Goal: Information Seeking & Learning: Learn about a topic

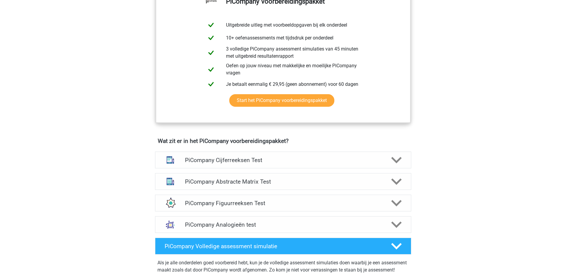
scroll to position [264, 0]
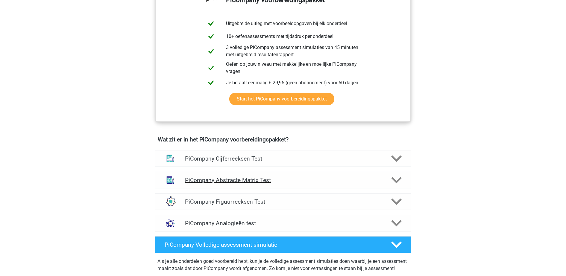
click at [389, 182] on div "PiCompany Abstracte Matrix Test" at bounding box center [283, 180] width 256 height 17
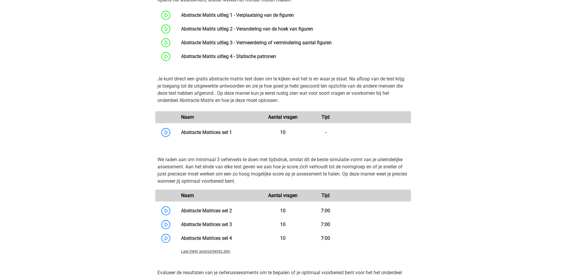
scroll to position [476, 0]
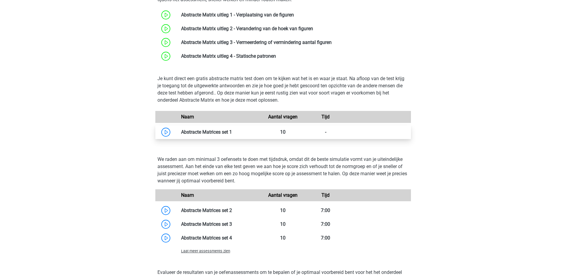
click at [232, 135] on link at bounding box center [232, 132] width 0 height 6
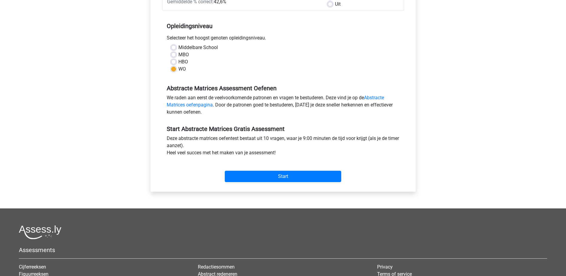
scroll to position [108, 0]
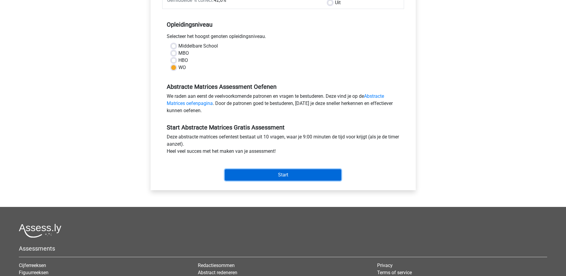
click at [297, 171] on input "Start" at bounding box center [283, 174] width 116 height 11
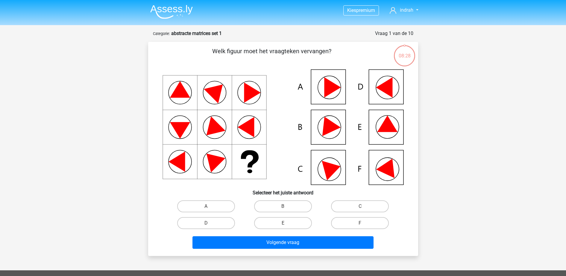
click at [295, 231] on div "E" at bounding box center [282, 223] width 77 height 17
click at [289, 224] on label "E" at bounding box center [283, 223] width 58 height 12
click at [287, 224] on input "E" at bounding box center [285, 225] width 4 height 4
radio input "true"
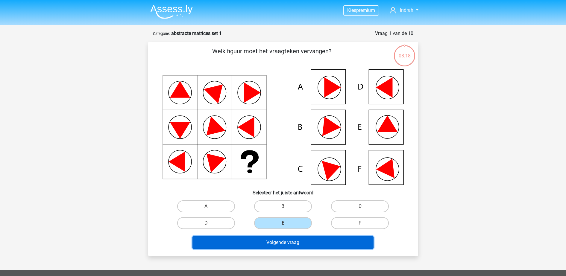
click at [307, 241] on button "Volgende vraag" at bounding box center [282, 242] width 181 height 13
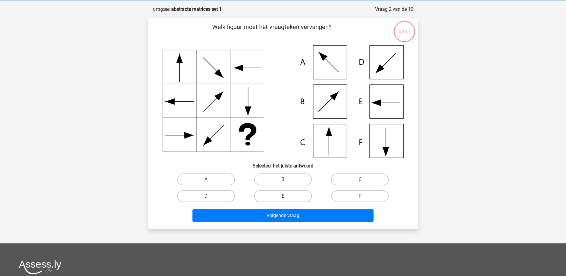
scroll to position [30, 0]
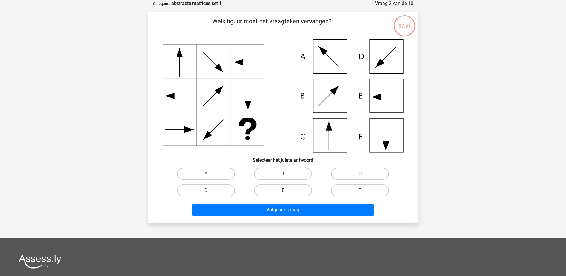
click at [220, 171] on label "A" at bounding box center [206, 174] width 58 height 12
click at [210, 174] on input "A" at bounding box center [208, 176] width 4 height 4
radio input "true"
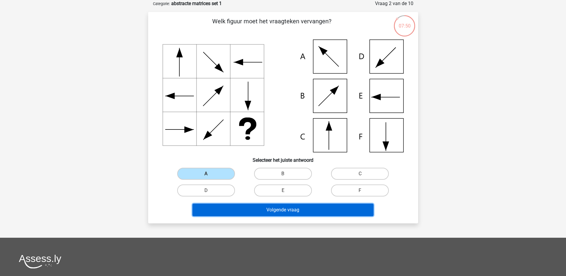
click at [244, 205] on button "Volgende vraag" at bounding box center [282, 210] width 181 height 13
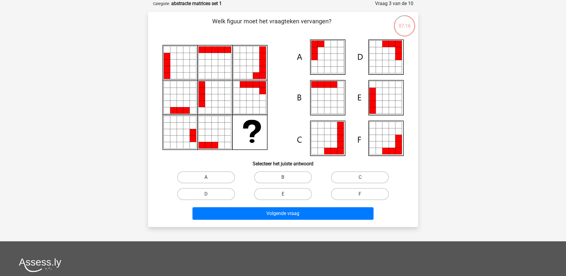
click at [217, 172] on label "A" at bounding box center [206, 177] width 58 height 12
click at [210, 177] on input "A" at bounding box center [208, 179] width 4 height 4
radio input "true"
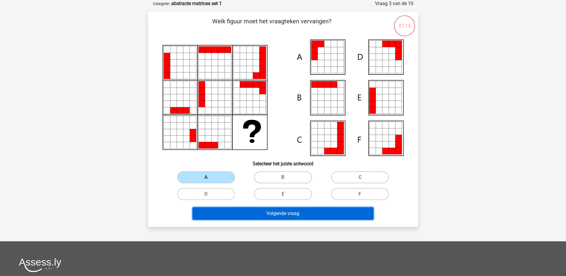
click at [253, 213] on button "Volgende vraag" at bounding box center [282, 213] width 181 height 13
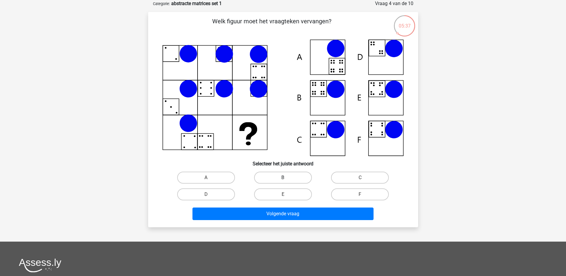
click at [300, 178] on label "B" at bounding box center [283, 178] width 58 height 12
click at [287, 178] on input "B" at bounding box center [285, 180] width 4 height 4
radio input "true"
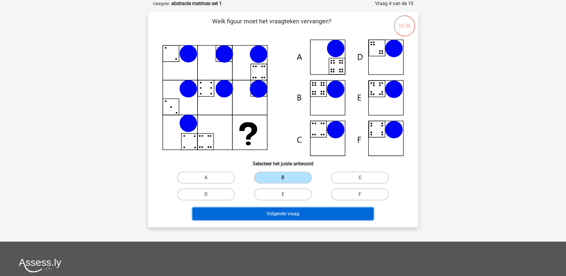
click at [299, 209] on button "Volgende vraag" at bounding box center [282, 214] width 181 height 13
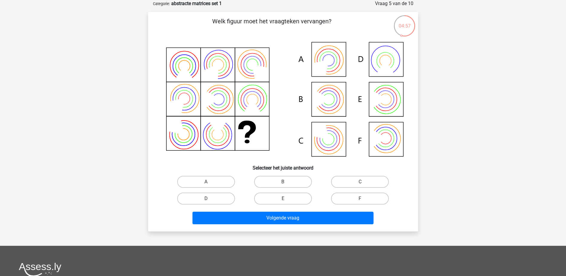
click at [292, 188] on div "B" at bounding box center [282, 182] width 77 height 17
click at [288, 185] on label "B" at bounding box center [283, 182] width 58 height 12
click at [287, 185] on input "B" at bounding box center [285, 184] width 4 height 4
radio input "true"
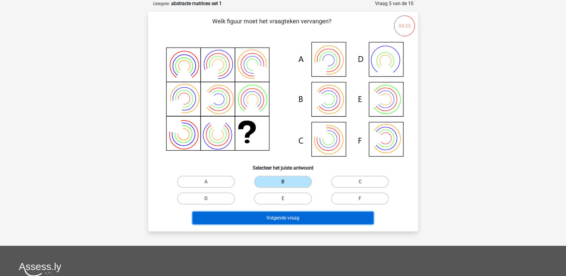
click at [304, 220] on button "Volgende vraag" at bounding box center [282, 218] width 181 height 13
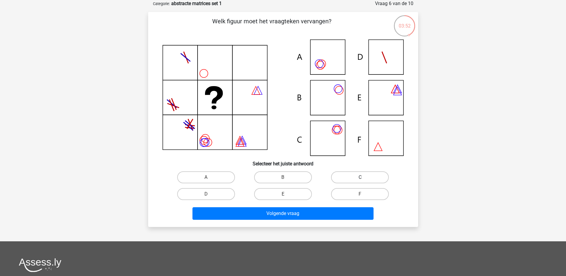
click at [352, 182] on label "C" at bounding box center [360, 177] width 58 height 12
click at [360, 181] on input "C" at bounding box center [362, 179] width 4 height 4
radio input "true"
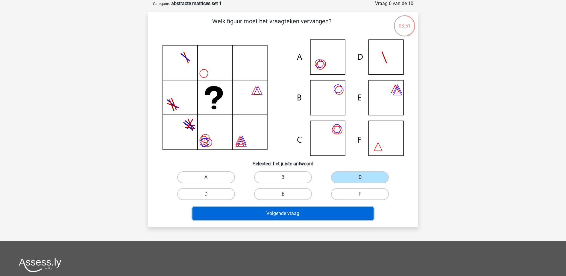
click at [341, 217] on button "Volgende vraag" at bounding box center [282, 213] width 181 height 13
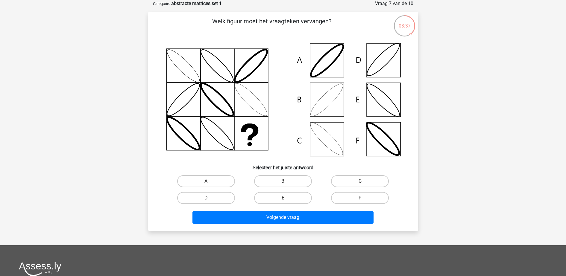
click at [328, 101] on icon at bounding box center [282, 99] width 241 height 121
click at [291, 180] on label "B" at bounding box center [283, 181] width 58 height 12
click at [287, 181] on input "B" at bounding box center [285, 183] width 4 height 4
radio input "true"
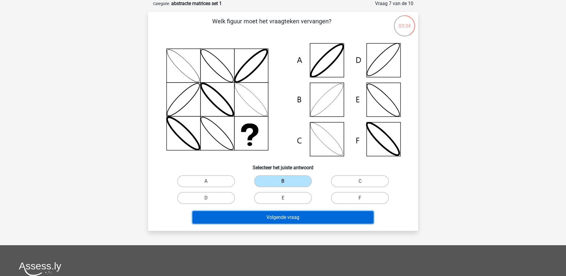
click at [309, 220] on button "Volgende vraag" at bounding box center [282, 217] width 181 height 13
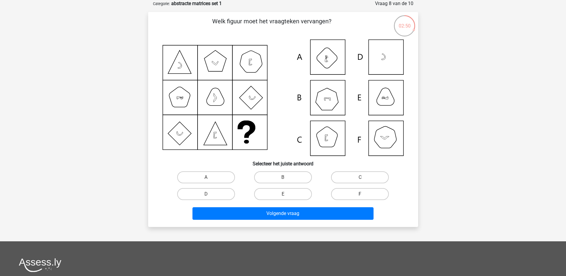
click at [347, 194] on label "F" at bounding box center [360, 194] width 58 height 12
click at [360, 194] on input "F" at bounding box center [362, 196] width 4 height 4
radio input "true"
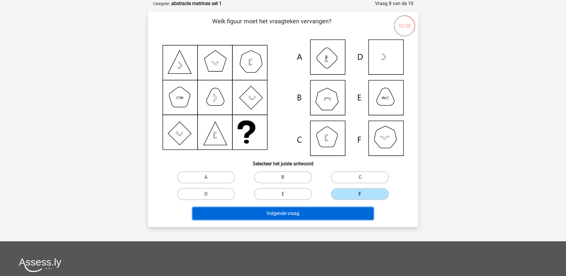
click at [343, 211] on button "Volgende vraag" at bounding box center [282, 213] width 181 height 13
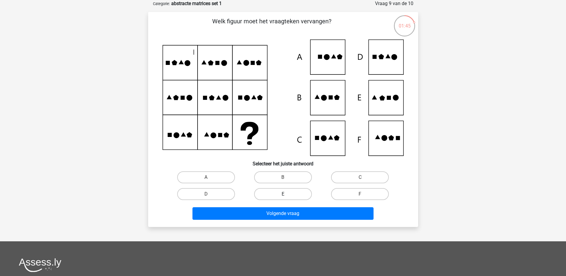
click at [289, 190] on label "E" at bounding box center [283, 194] width 58 height 12
click at [287, 194] on input "E" at bounding box center [285, 196] width 4 height 4
radio input "true"
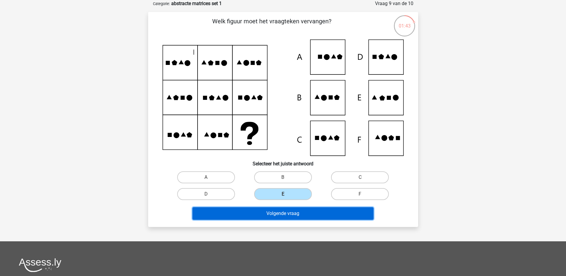
click at [289, 210] on button "Volgende vraag" at bounding box center [282, 213] width 181 height 13
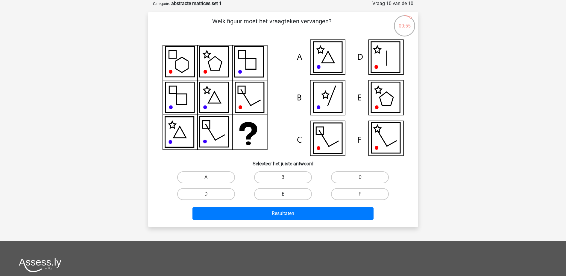
click at [286, 198] on label "E" at bounding box center [283, 194] width 58 height 12
click at [286, 198] on input "E" at bounding box center [285, 196] width 4 height 4
radio input "true"
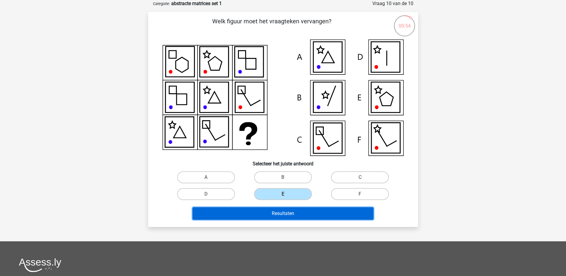
click at [290, 210] on button "Resultaten" at bounding box center [282, 213] width 181 height 13
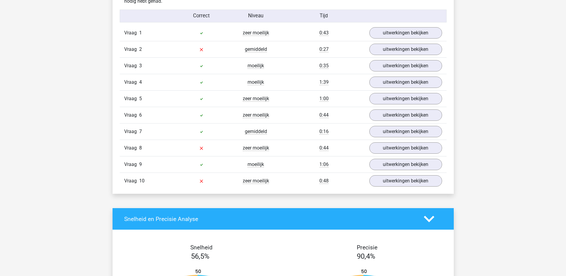
scroll to position [489, 0]
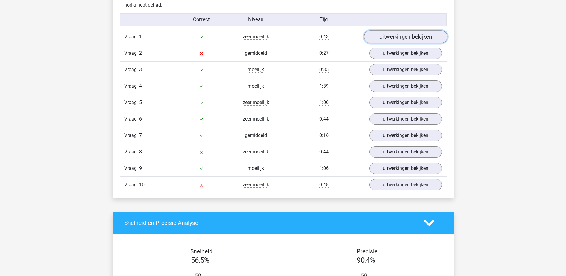
click at [391, 36] on link "uitwerkingen bekijken" at bounding box center [404, 36] width 83 height 13
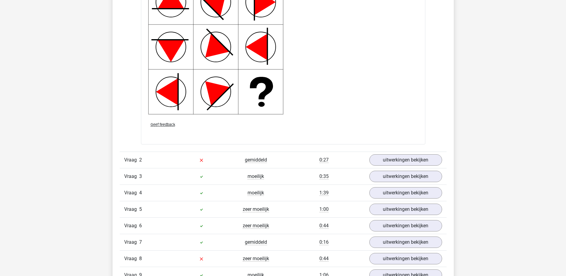
scroll to position [808, 0]
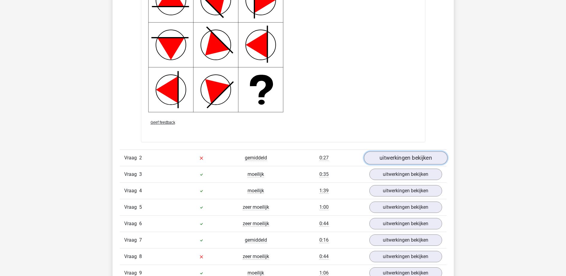
click at [407, 157] on link "uitwerkingen bekijken" at bounding box center [404, 158] width 83 height 13
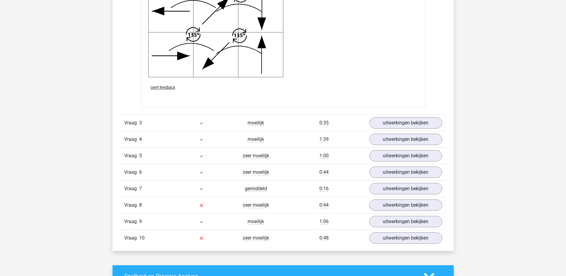
scroll to position [1275, 0]
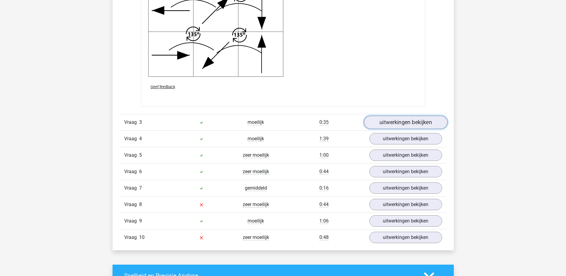
click at [408, 124] on link "uitwerkingen bekijken" at bounding box center [404, 122] width 83 height 13
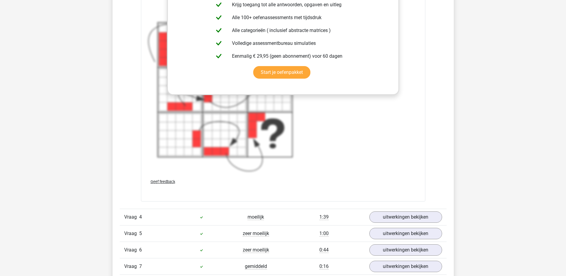
scroll to position [1734, 0]
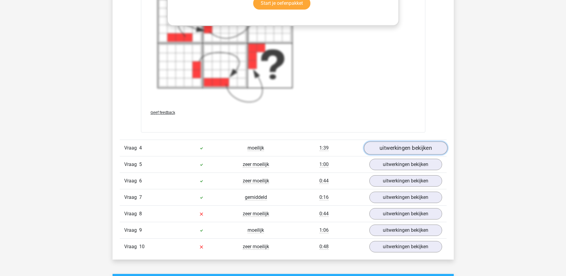
click at [389, 152] on link "uitwerkingen bekijken" at bounding box center [404, 147] width 83 height 13
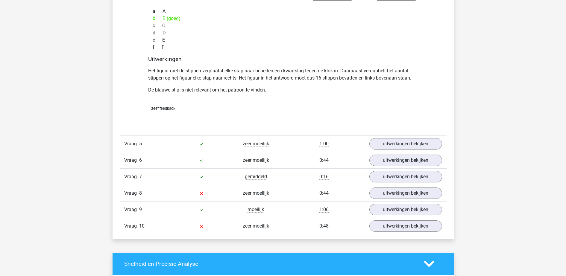
scroll to position [2038, 0]
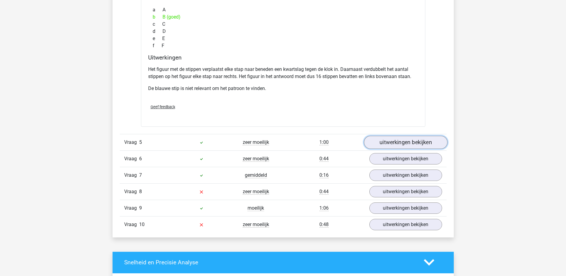
click at [413, 138] on link "uitwerkingen bekijken" at bounding box center [404, 142] width 83 height 13
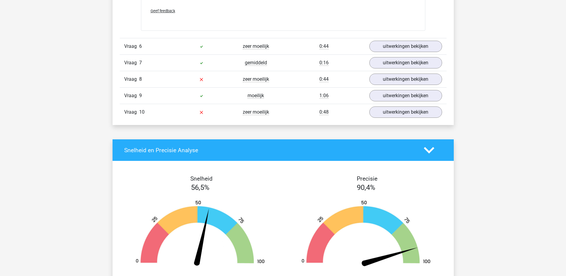
scroll to position [2587, 0]
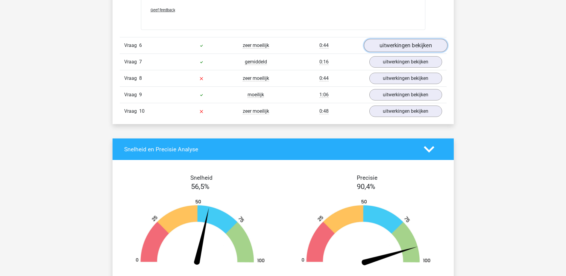
click at [394, 46] on link "uitwerkingen bekijken" at bounding box center [404, 45] width 83 height 13
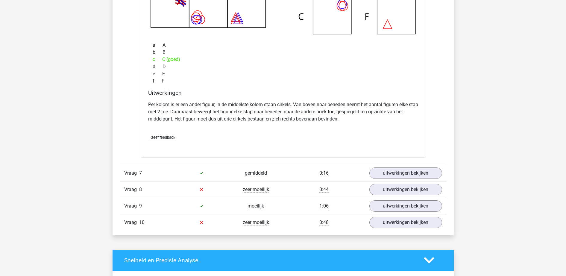
scroll to position [2755, 0]
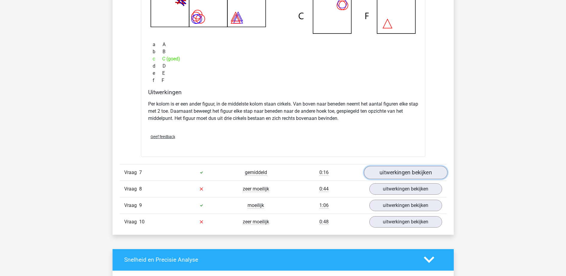
click at [395, 171] on link "uitwerkingen bekijken" at bounding box center [404, 172] width 83 height 13
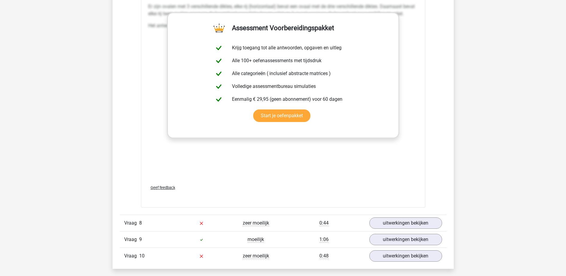
scroll to position [3216, 0]
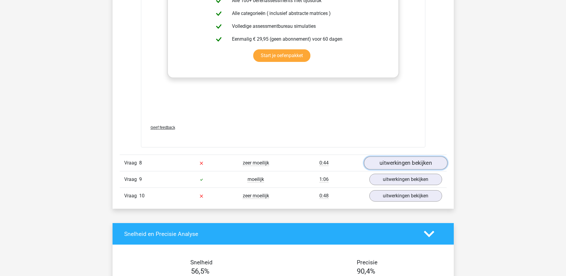
click at [407, 163] on link "uitwerkingen bekijken" at bounding box center [404, 163] width 83 height 13
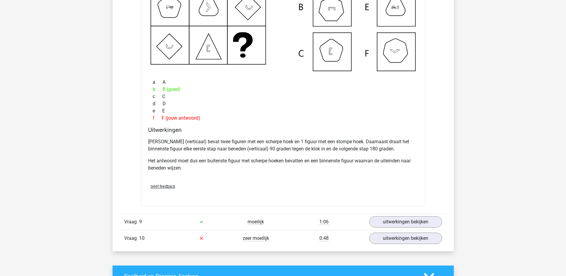
scroll to position [3465, 0]
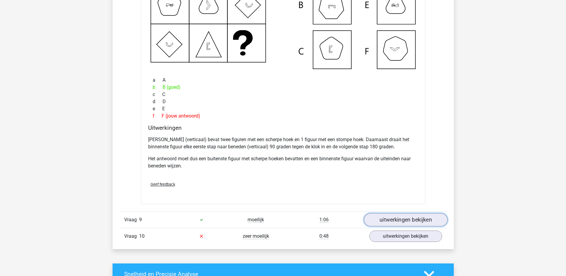
click at [401, 220] on link "uitwerkingen bekijken" at bounding box center [404, 219] width 83 height 13
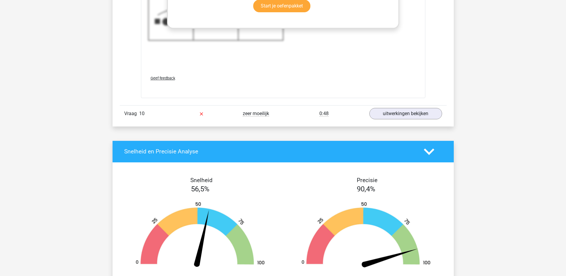
scroll to position [4018, 0]
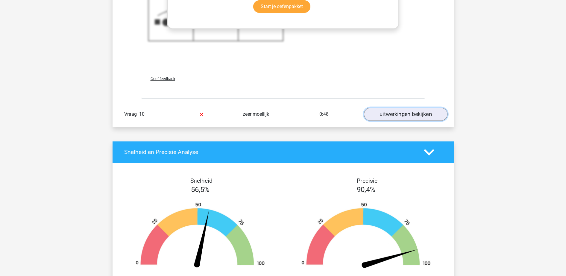
click at [392, 116] on link "uitwerkingen bekijken" at bounding box center [404, 114] width 83 height 13
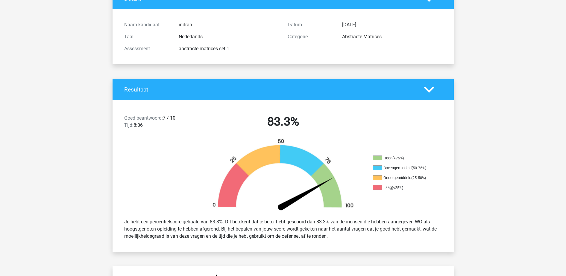
scroll to position [53, 0]
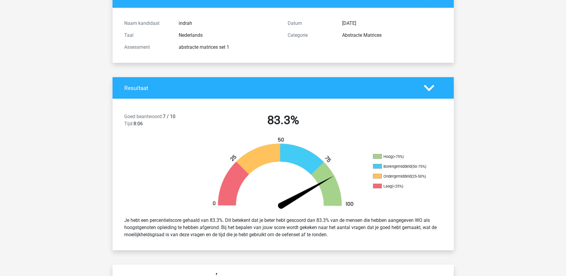
click at [415, 170] on ul "Hoog (>75%) Bovengemiddeld (50-75%) Ondergemiddeld (25-50%) Laag (<25%)" at bounding box center [403, 173] width 60 height 39
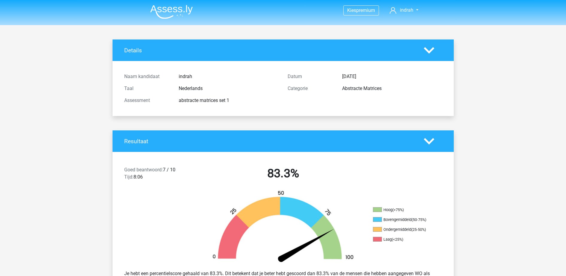
click at [426, 47] on icon at bounding box center [429, 50] width 10 height 10
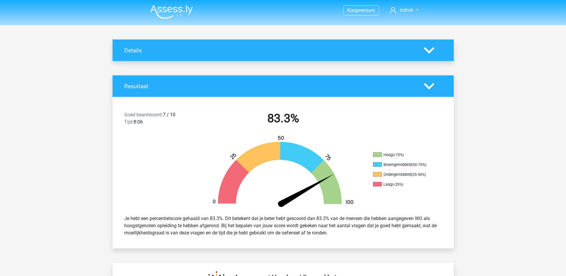
click at [161, 14] on img at bounding box center [171, 12] width 42 height 14
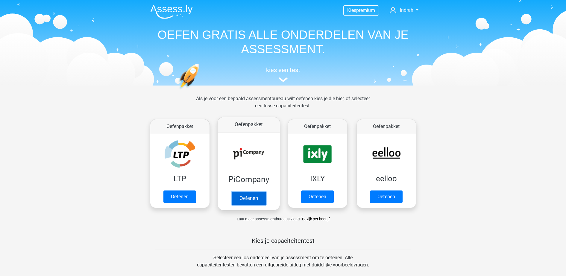
click at [255, 204] on link "Oefenen" at bounding box center [248, 198] width 34 height 13
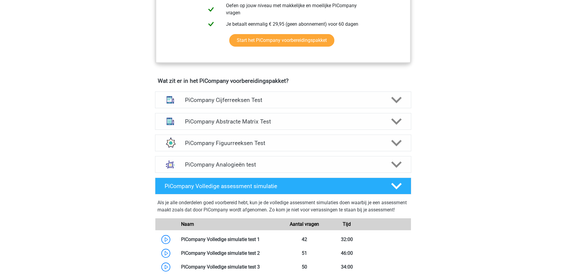
scroll to position [323, 0]
click at [278, 125] on h4 "PiCompany Abstracte Matrix Test" at bounding box center [283, 121] width 196 height 7
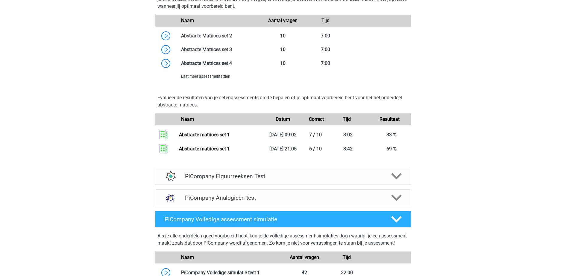
scroll to position [652, 0]
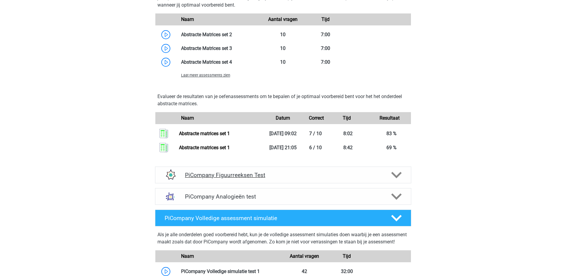
click at [390, 180] on div at bounding box center [395, 175] width 20 height 10
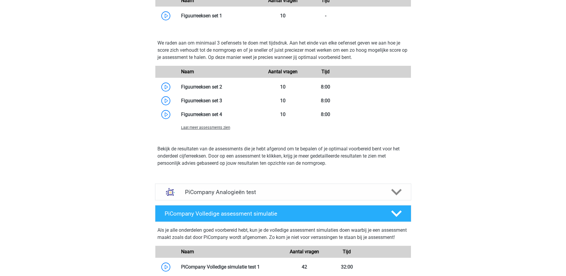
scroll to position [913, 0]
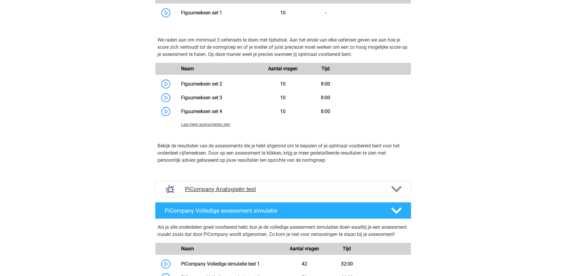
click at [399, 194] on icon at bounding box center [396, 189] width 10 height 10
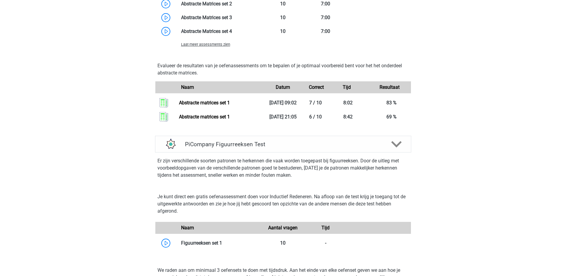
scroll to position [684, 0]
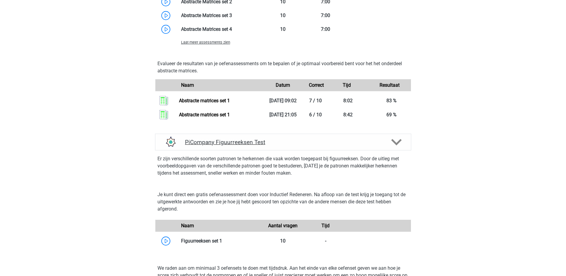
click at [395, 147] on icon at bounding box center [396, 142] width 10 height 10
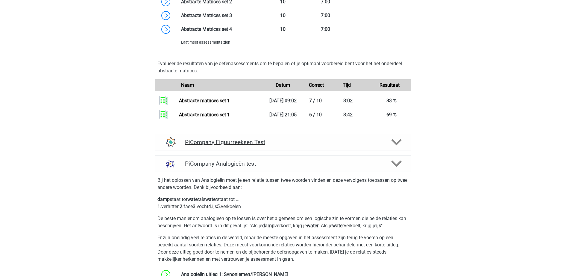
click at [395, 147] on icon at bounding box center [396, 142] width 10 height 10
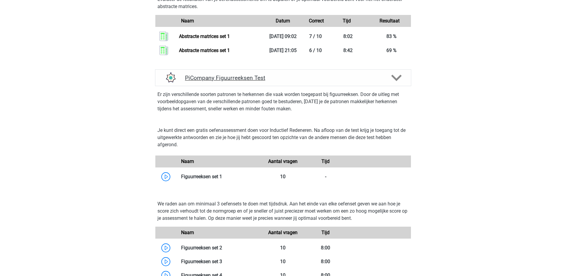
scroll to position [750, 0]
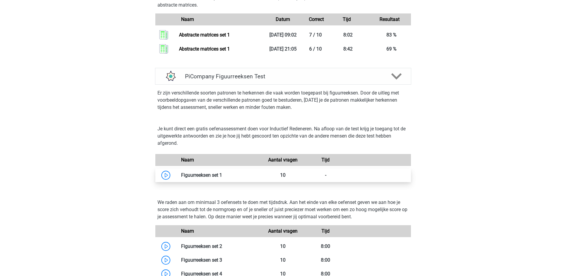
click at [222, 178] on link at bounding box center [222, 175] width 0 height 6
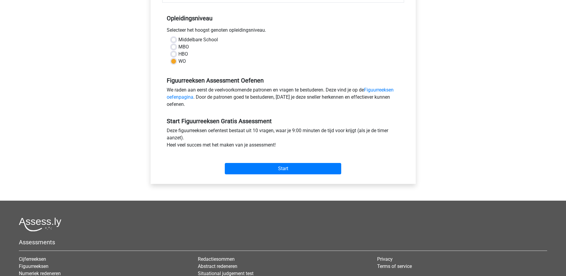
scroll to position [117, 0]
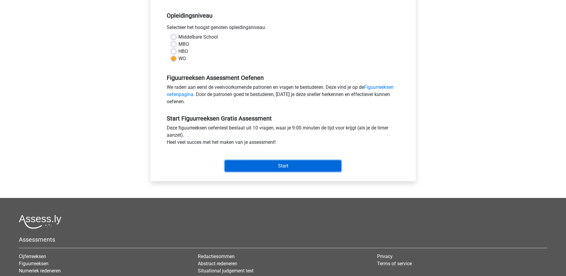
click at [260, 167] on input "Start" at bounding box center [283, 165] width 116 height 11
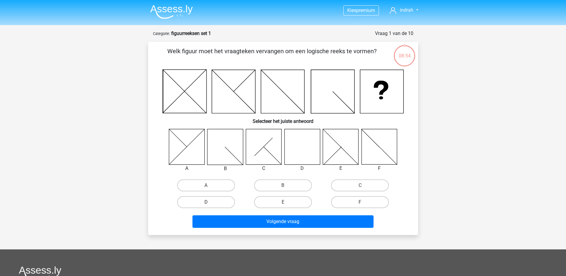
click at [220, 202] on label "D" at bounding box center [206, 202] width 58 height 12
click at [210, 202] on input "D" at bounding box center [208, 204] width 4 height 4
radio input "true"
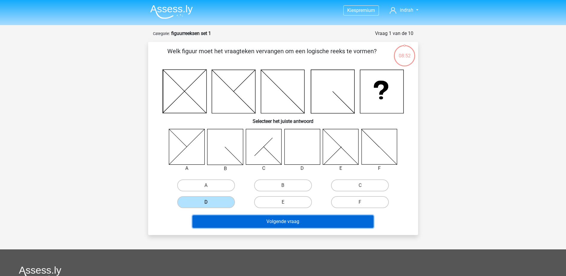
click at [245, 224] on button "Volgende vraag" at bounding box center [282, 221] width 181 height 13
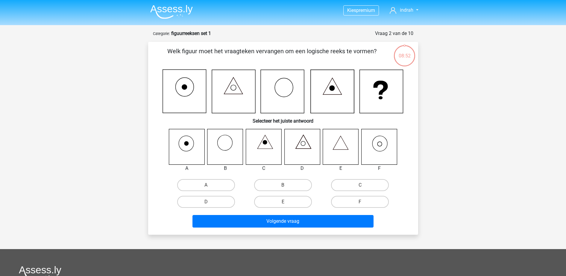
scroll to position [30, 0]
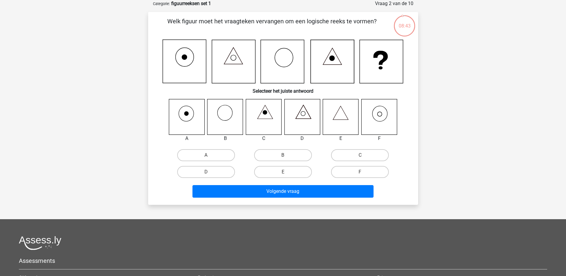
click at [381, 121] on icon at bounding box center [379, 117] width 36 height 36
click at [339, 172] on label "F" at bounding box center [360, 172] width 58 height 12
click at [360, 172] on input "F" at bounding box center [362, 174] width 4 height 4
radio input "true"
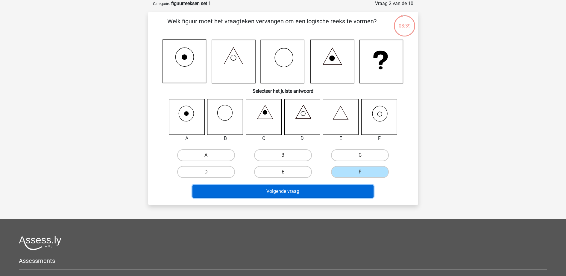
click at [334, 185] on button "Volgende vraag" at bounding box center [282, 191] width 181 height 13
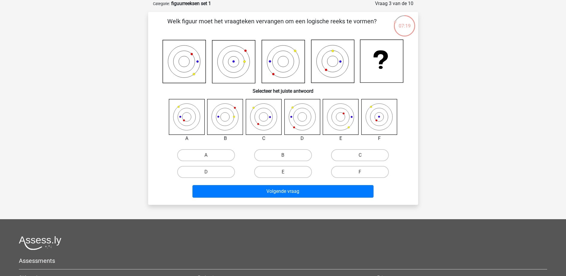
click at [231, 120] on icon at bounding box center [225, 117] width 36 height 36
click at [183, 114] on icon at bounding box center [186, 116] width 9 height 9
click at [195, 154] on label "A" at bounding box center [206, 155] width 58 height 12
click at [206, 155] on input "A" at bounding box center [208, 157] width 4 height 4
radio input "true"
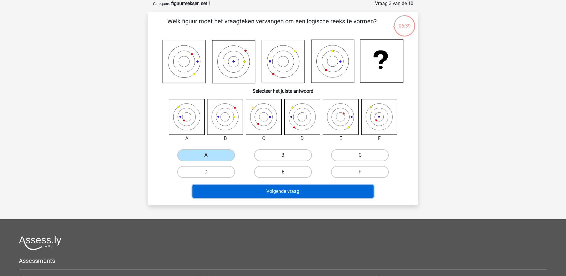
click at [214, 188] on button "Volgende vraag" at bounding box center [282, 191] width 181 height 13
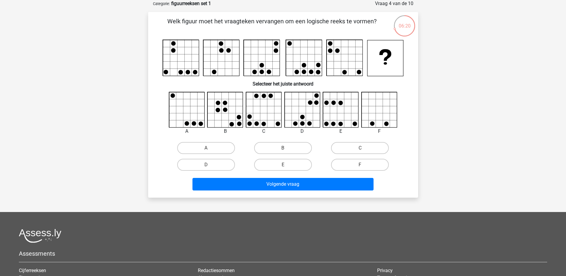
click at [265, 122] on icon at bounding box center [263, 124] width 4 height 4
click at [348, 149] on label "C" at bounding box center [360, 148] width 58 height 12
click at [360, 149] on input "C" at bounding box center [362, 150] width 4 height 4
radio input "true"
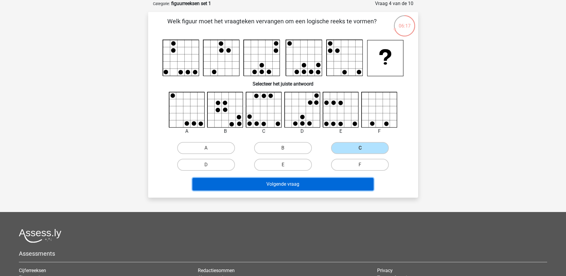
click at [338, 179] on button "Volgende vraag" at bounding box center [282, 184] width 181 height 13
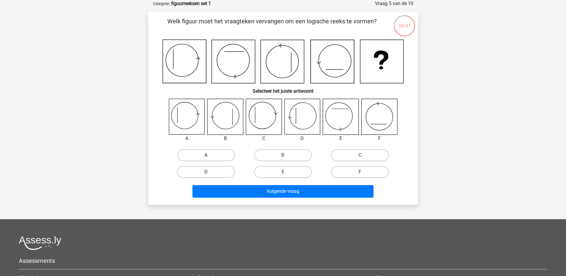
click at [207, 152] on label "A" at bounding box center [206, 155] width 58 height 12
click at [207, 155] on input "A" at bounding box center [208, 157] width 4 height 4
radio input "true"
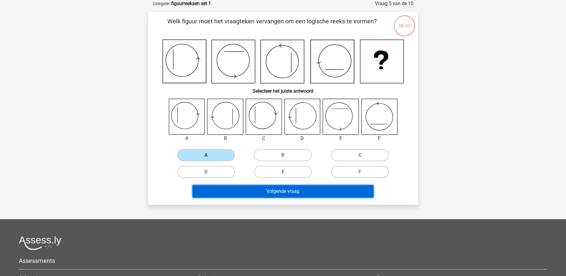
click at [280, 194] on button "Volgende vraag" at bounding box center [282, 191] width 181 height 13
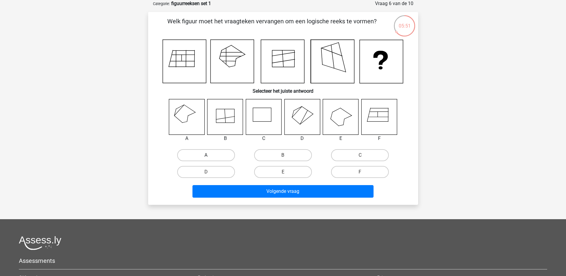
click at [216, 152] on label "A" at bounding box center [206, 155] width 58 height 12
click at [210, 155] on input "A" at bounding box center [208, 157] width 4 height 4
radio input "true"
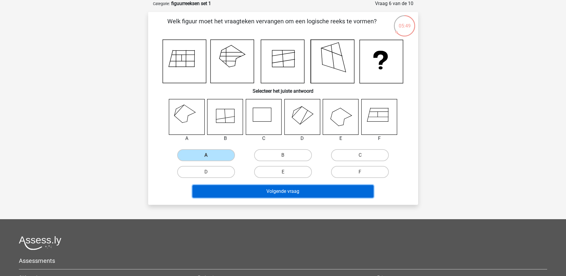
click at [247, 191] on button "Volgende vraag" at bounding box center [282, 191] width 181 height 13
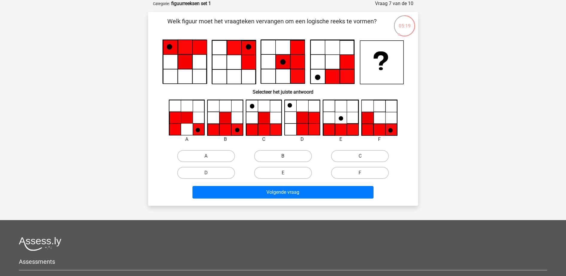
click at [278, 153] on label "B" at bounding box center [283, 156] width 58 height 12
click at [283, 156] on input "B" at bounding box center [285, 158] width 4 height 4
radio input "true"
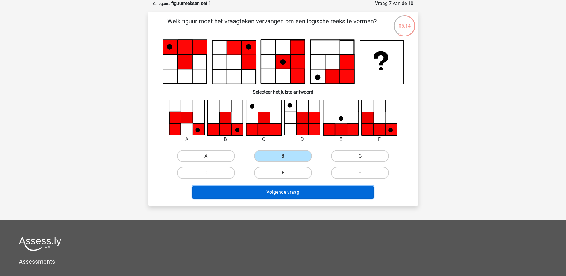
click at [312, 196] on button "Volgende vraag" at bounding box center [282, 192] width 181 height 13
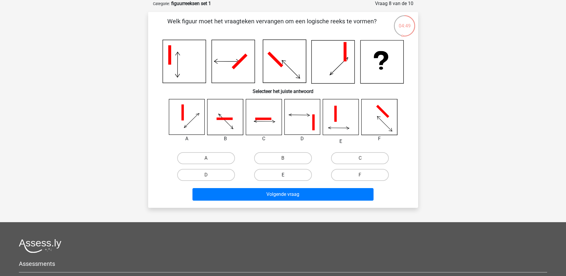
click at [289, 171] on label "E" at bounding box center [283, 175] width 58 height 12
click at [287, 175] on input "E" at bounding box center [285, 177] width 4 height 4
radio input "true"
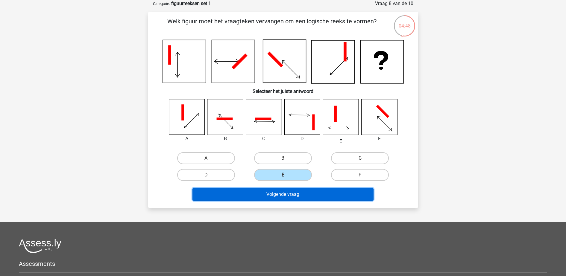
click at [296, 192] on button "Volgende vraag" at bounding box center [282, 194] width 181 height 13
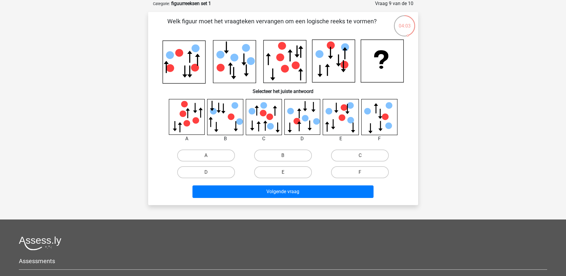
click at [199, 114] on icon at bounding box center [187, 117] width 36 height 36
click at [200, 153] on label "A" at bounding box center [206, 156] width 58 height 12
click at [206, 156] on input "A" at bounding box center [208, 158] width 4 height 4
radio input "true"
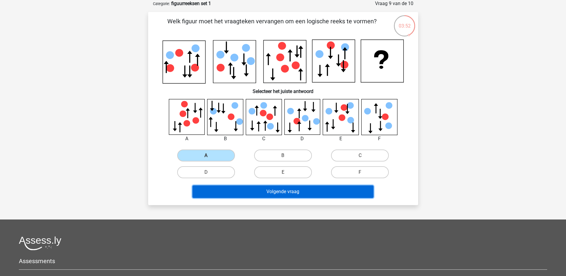
click at [252, 187] on button "Volgende vraag" at bounding box center [282, 191] width 181 height 13
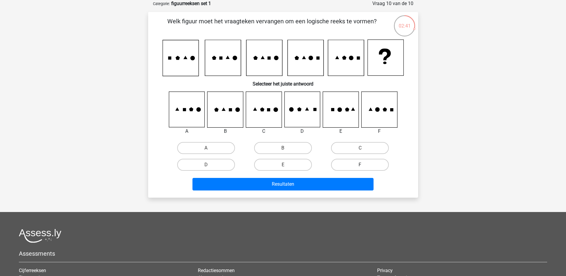
click at [363, 162] on label "F" at bounding box center [360, 165] width 58 height 12
click at [363, 165] on input "F" at bounding box center [362, 167] width 4 height 4
radio input "true"
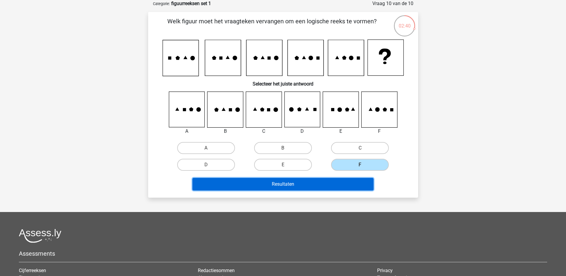
click at [354, 186] on button "Resultaten" at bounding box center [282, 184] width 181 height 13
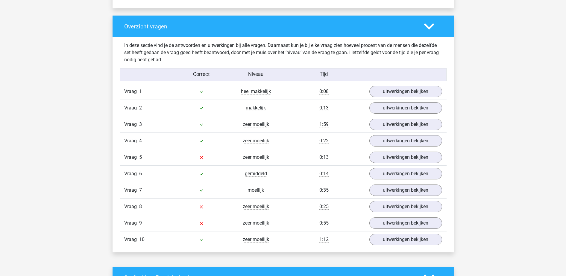
scroll to position [434, 0]
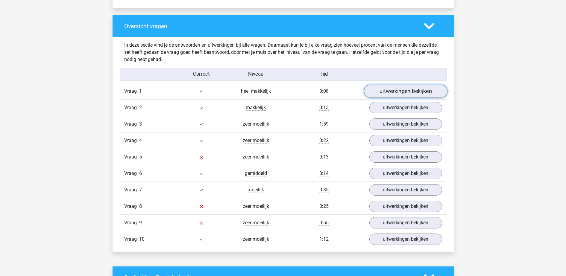
click at [406, 88] on link "uitwerkingen bekijken" at bounding box center [404, 91] width 83 height 13
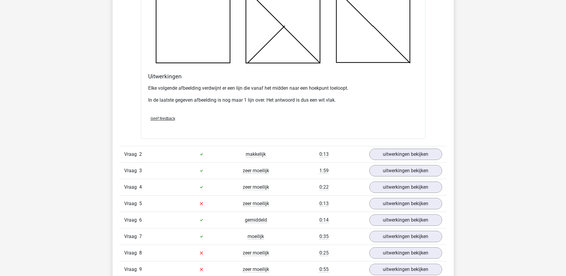
scroll to position [735, 0]
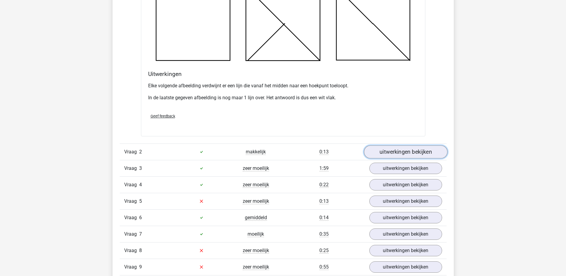
click at [399, 152] on link "uitwerkingen bekijken" at bounding box center [404, 151] width 83 height 13
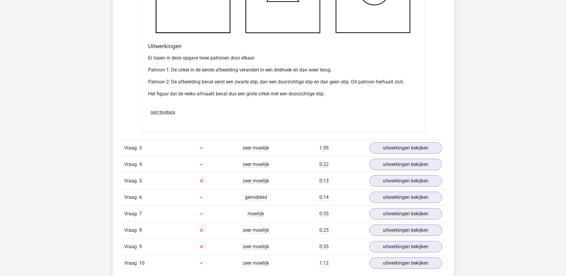
scroll to position [1125, 0]
click at [401, 150] on link "uitwerkingen bekijken" at bounding box center [404, 147] width 83 height 13
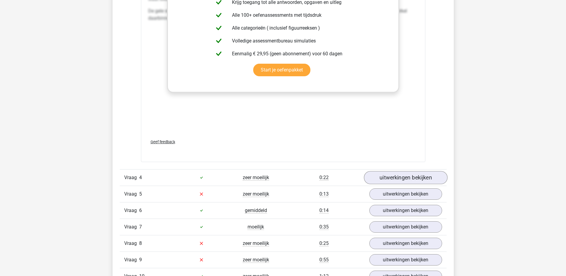
scroll to position [1618, 0]
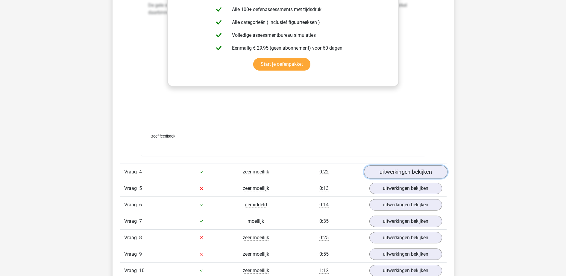
click at [393, 169] on link "uitwerkingen bekijken" at bounding box center [404, 171] width 83 height 13
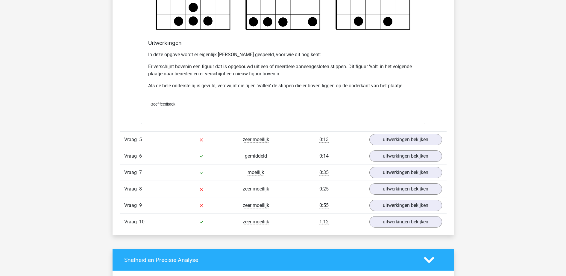
scroll to position [2030, 0]
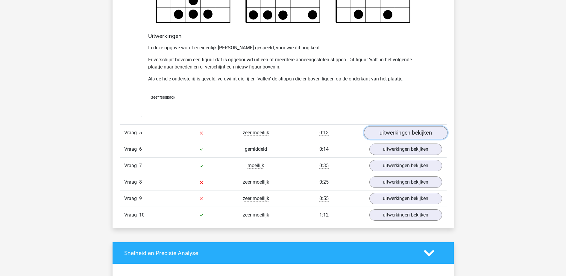
click at [386, 130] on link "uitwerkingen bekijken" at bounding box center [404, 132] width 83 height 13
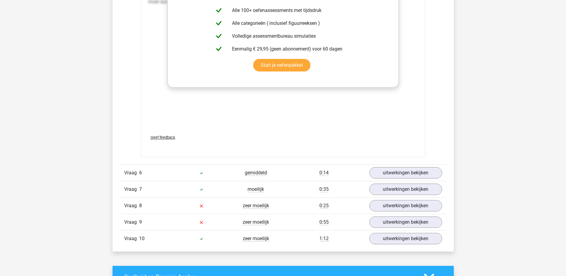
scroll to position [2526, 0]
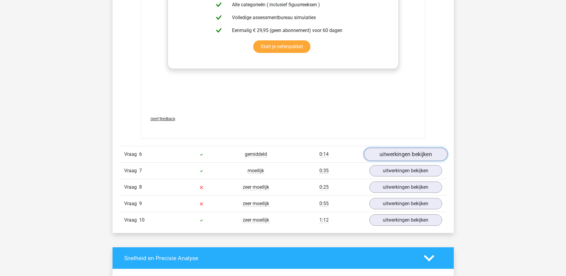
click at [409, 152] on link "uitwerkingen bekijken" at bounding box center [404, 154] width 83 height 13
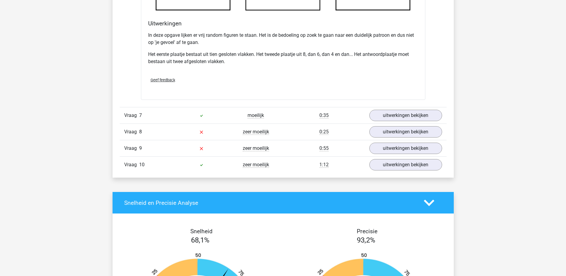
scroll to position [2944, 0]
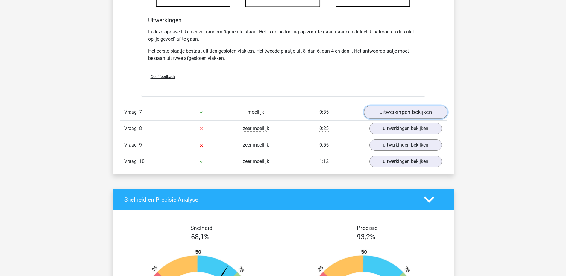
click at [404, 110] on link "uitwerkingen bekijken" at bounding box center [404, 112] width 83 height 13
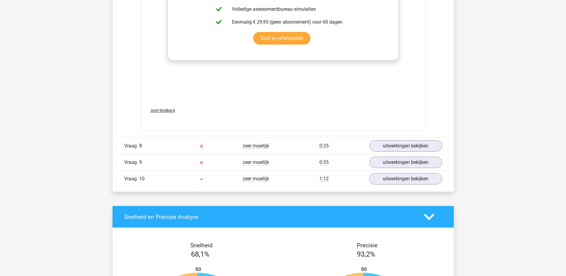
scroll to position [3429, 0]
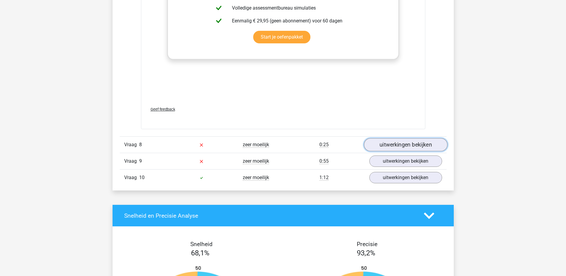
click at [410, 147] on link "uitwerkingen bekijken" at bounding box center [404, 144] width 83 height 13
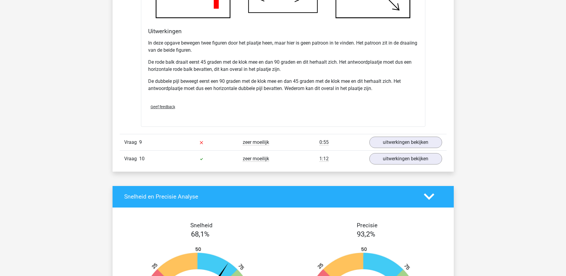
scroll to position [3832, 0]
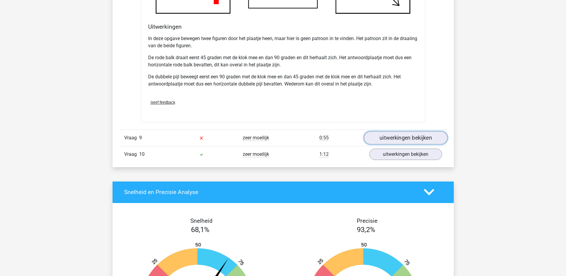
click at [409, 141] on link "uitwerkingen bekijken" at bounding box center [404, 137] width 83 height 13
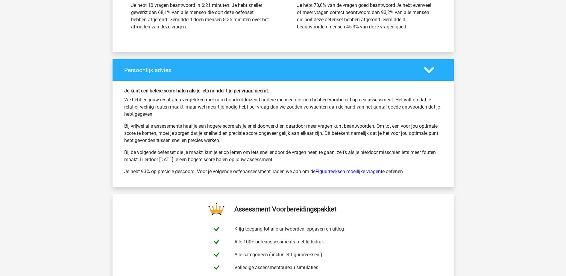
scroll to position [4653, 0]
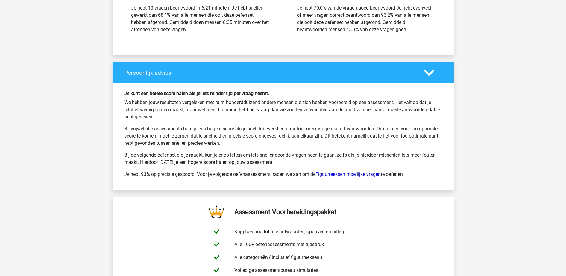
click at [351, 174] on link "Figuurreeksen moeilijke vragen" at bounding box center [347, 174] width 65 height 6
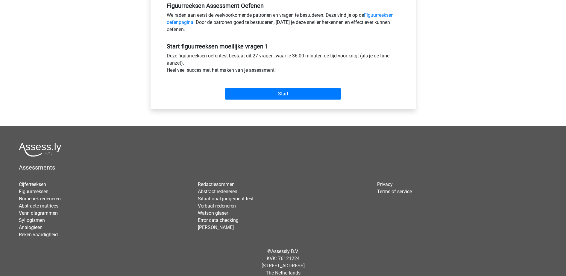
scroll to position [197, 0]
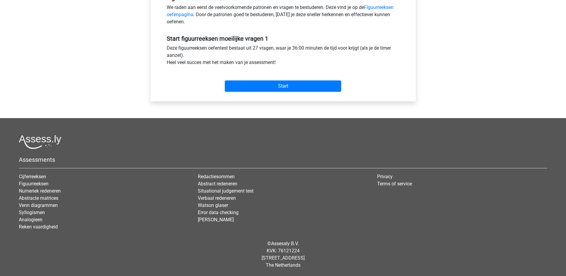
click at [275, 92] on div "Start" at bounding box center [283, 82] width 242 height 26
click at [273, 90] on input "Start" at bounding box center [283, 85] width 116 height 11
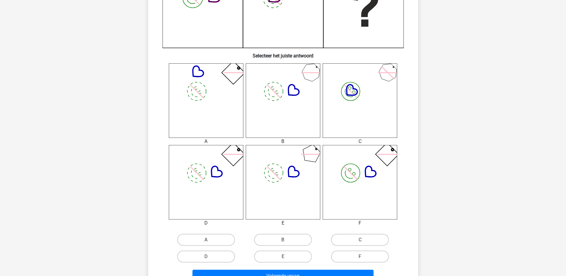
scroll to position [187, 0]
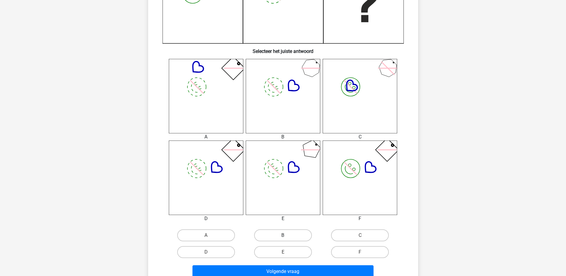
click at [288, 231] on label "B" at bounding box center [283, 235] width 58 height 12
click at [287, 235] on input "B" at bounding box center [285, 237] width 4 height 4
radio input "true"
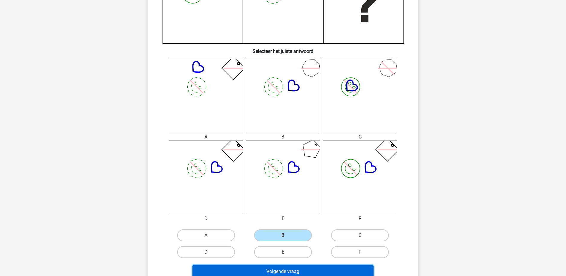
click at [293, 270] on button "Volgende vraag" at bounding box center [282, 271] width 181 height 13
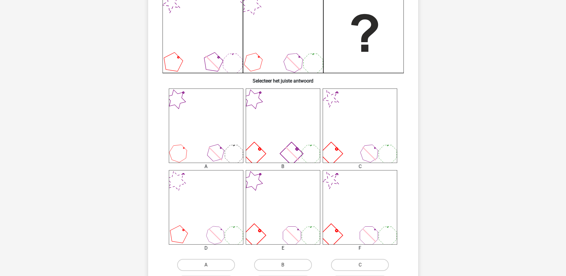
scroll to position [157, 0]
click at [176, 148] on icon at bounding box center [206, 125] width 74 height 74
click at [206, 261] on label "A" at bounding box center [206, 265] width 58 height 12
click at [206, 265] on input "A" at bounding box center [208, 267] width 4 height 4
radio input "true"
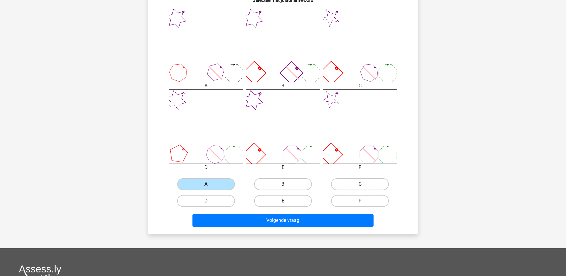
scroll to position [241, 0]
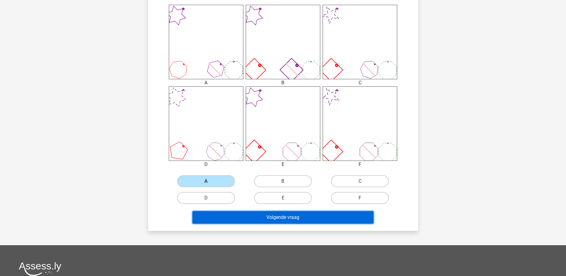
click at [249, 215] on button "Volgende vraag" at bounding box center [282, 217] width 181 height 13
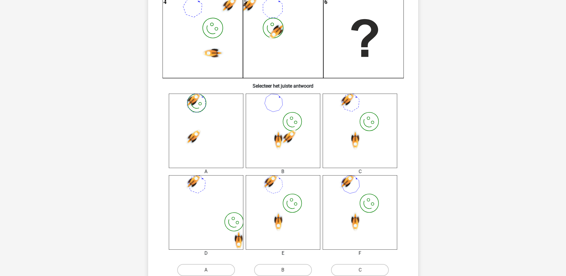
scroll to position [179, 0]
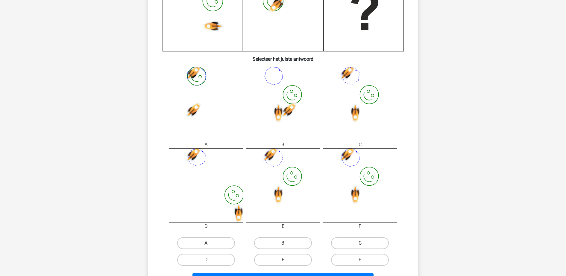
click at [353, 241] on label "C" at bounding box center [360, 243] width 58 height 12
click at [360, 243] on input "C" at bounding box center [362, 245] width 4 height 4
radio input "true"
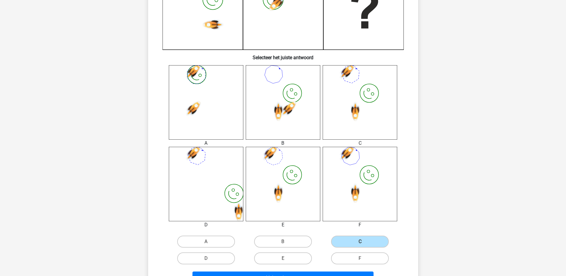
scroll to position [184, 0]
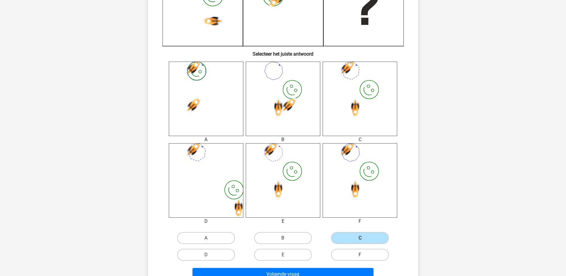
click at [367, 259] on label "F" at bounding box center [360, 255] width 58 height 12
click at [364, 259] on input "F" at bounding box center [362, 257] width 4 height 4
radio input "true"
click at [365, 267] on div "Volgende vraag" at bounding box center [283, 273] width 251 height 20
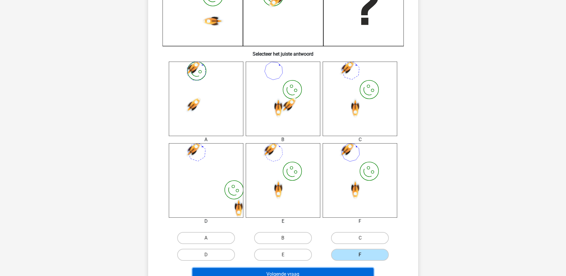
click at [365, 269] on button "Volgende vraag" at bounding box center [282, 274] width 181 height 13
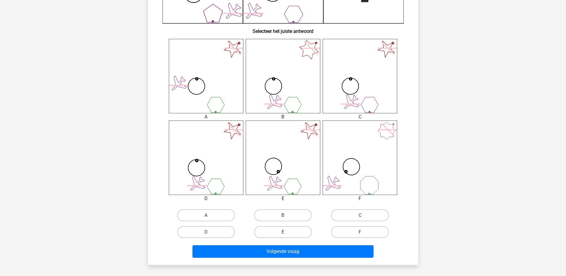
scroll to position [209, 0]
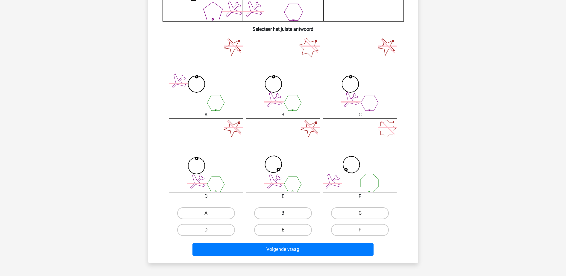
click at [275, 212] on label "B" at bounding box center [283, 213] width 58 height 12
click at [283, 213] on input "B" at bounding box center [285, 215] width 4 height 4
radio input "true"
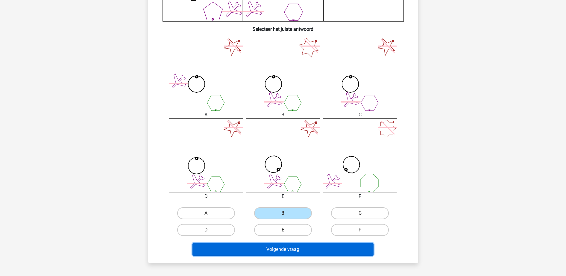
click at [288, 249] on button "Volgende vraag" at bounding box center [282, 249] width 181 height 13
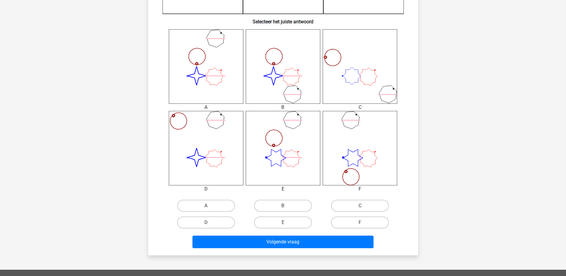
scroll to position [217, 0]
click at [282, 222] on label "E" at bounding box center [283, 222] width 58 height 12
click at [283, 222] on input "E" at bounding box center [285, 224] width 4 height 4
radio input "true"
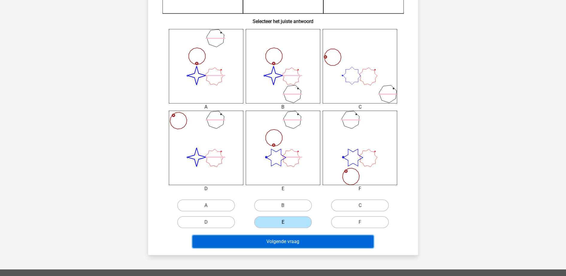
click at [286, 237] on button "Volgende vraag" at bounding box center [282, 241] width 181 height 13
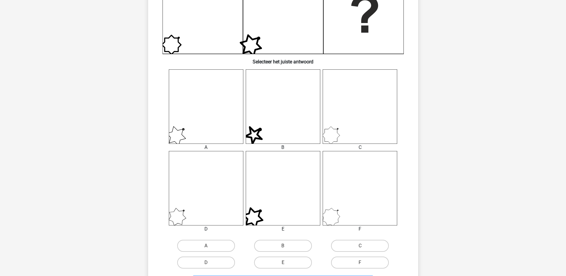
scroll to position [177, 0]
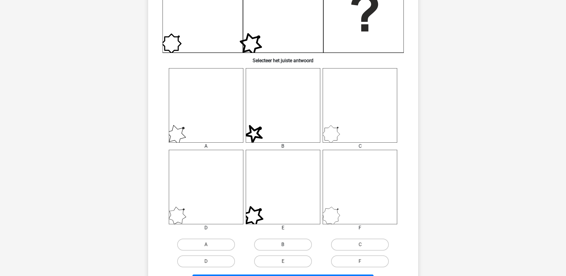
click at [279, 247] on label "B" at bounding box center [283, 245] width 58 height 12
click at [283, 247] on input "B" at bounding box center [285, 247] width 4 height 4
radio input "true"
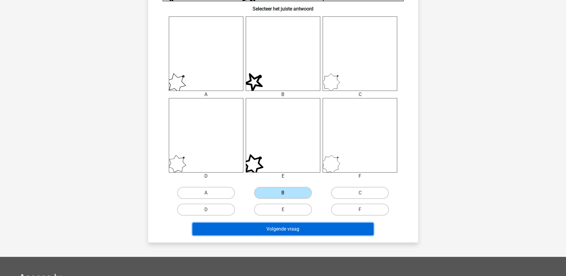
click at [273, 235] on button "Volgende vraag" at bounding box center [282, 229] width 181 height 13
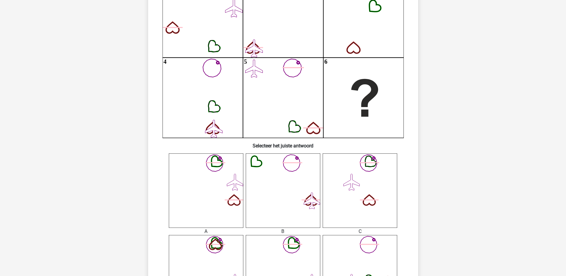
scroll to position [94, 0]
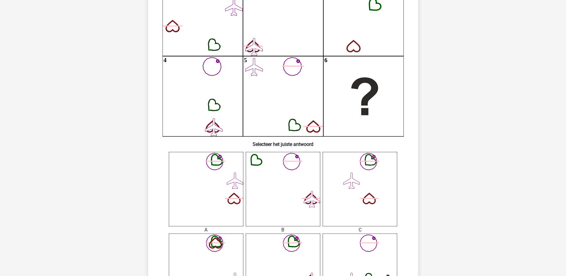
click at [237, 188] on icon at bounding box center [235, 181] width 16 height 16
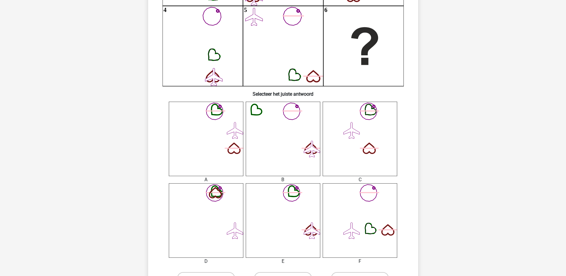
scroll to position [159, 0]
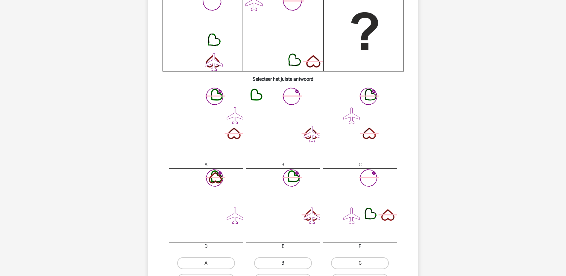
click at [287, 261] on label "B" at bounding box center [283, 263] width 58 height 12
click at [287, 263] on input "B" at bounding box center [285, 265] width 4 height 4
radio input "true"
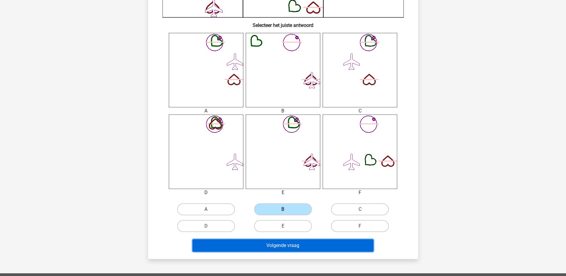
click at [284, 249] on button "Volgende vraag" at bounding box center [282, 245] width 181 height 13
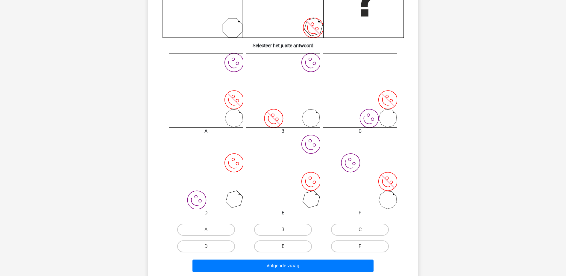
scroll to position [196, 0]
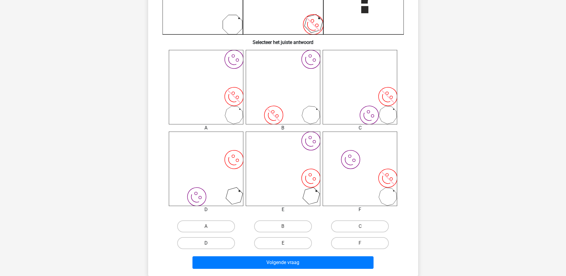
click at [221, 246] on label "D" at bounding box center [206, 243] width 58 height 12
click at [210, 246] on input "D" at bounding box center [208, 245] width 4 height 4
radio input "true"
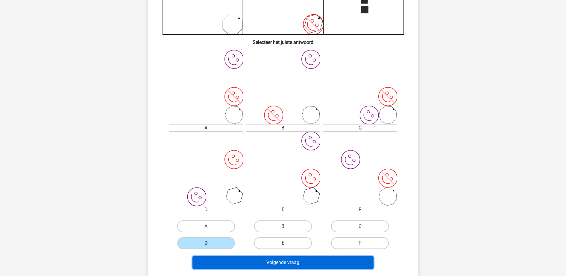
click at [243, 269] on button "Volgende vraag" at bounding box center [282, 262] width 181 height 13
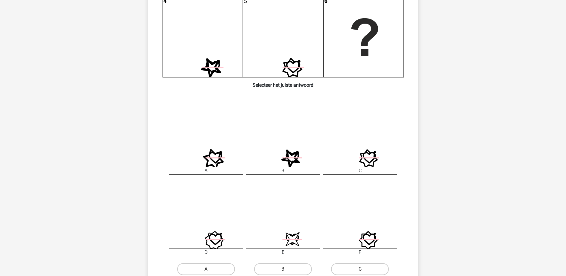
scroll to position [158, 0]
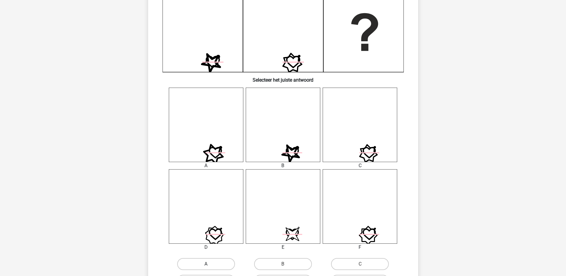
click at [218, 263] on label "A" at bounding box center [206, 264] width 58 height 12
click at [210, 264] on input "A" at bounding box center [208, 266] width 4 height 4
radio input "true"
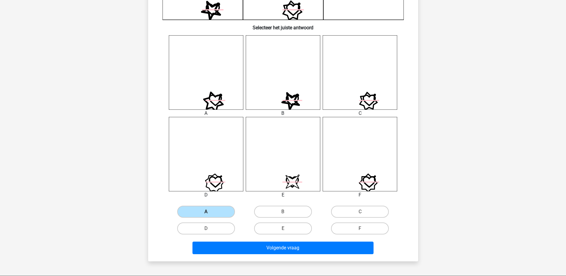
scroll to position [212, 0]
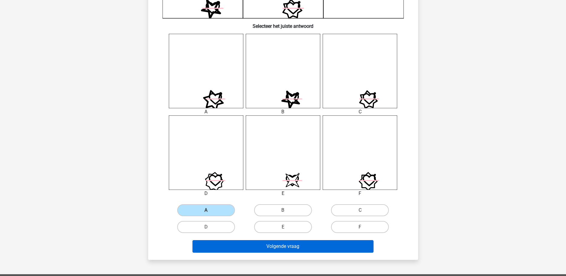
click at [269, 241] on div "Volgende vraag" at bounding box center [283, 245] width 251 height 20
click at [269, 241] on button "Volgende vraag" at bounding box center [282, 246] width 181 height 13
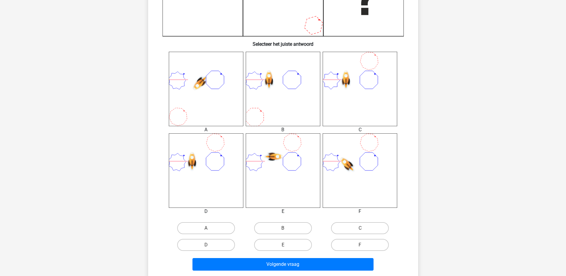
scroll to position [194, 0]
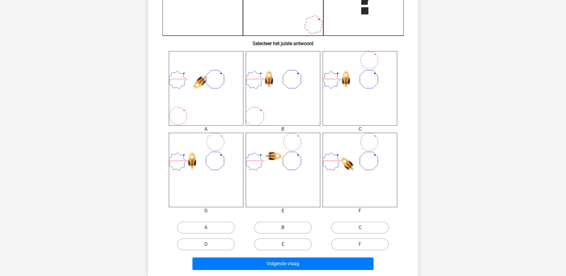
click at [288, 222] on label "B" at bounding box center [283, 228] width 58 height 12
click at [287, 228] on input "B" at bounding box center [285, 230] width 4 height 4
radio input "true"
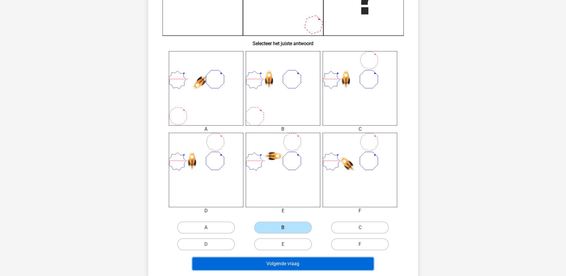
click at [299, 262] on button "Volgende vraag" at bounding box center [282, 264] width 181 height 13
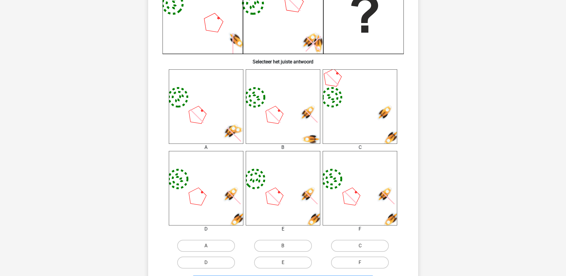
scroll to position [178, 0]
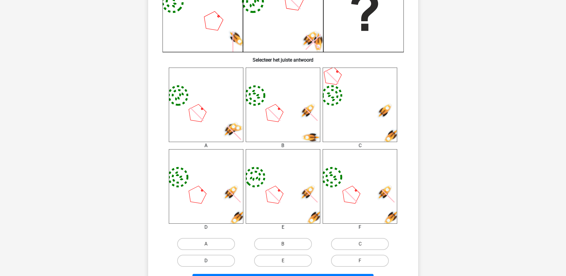
click at [206, 256] on label "D" at bounding box center [206, 261] width 58 height 12
click at [206, 261] on input "D" at bounding box center [208, 263] width 4 height 4
radio input "true"
drag, startPoint x: 212, startPoint y: 273, endPoint x: 217, endPoint y: 275, distance: 5.1
click at [217, 275] on div "Volgende vraag" at bounding box center [283, 279] width 251 height 20
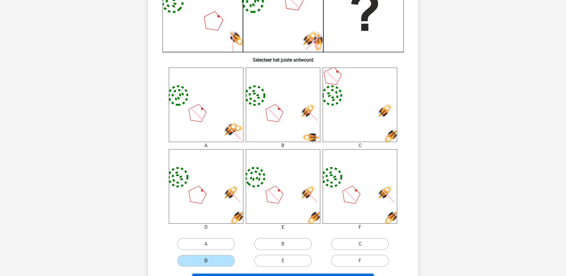
click at [217, 275] on button "Volgende vraag" at bounding box center [282, 280] width 181 height 13
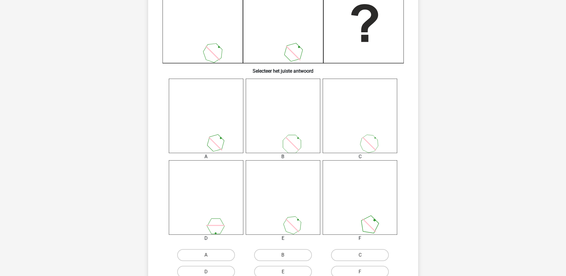
scroll to position [211, 0]
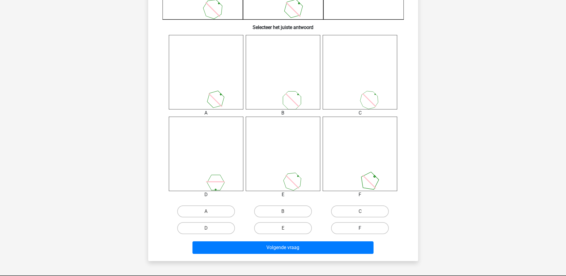
click at [355, 226] on label "F" at bounding box center [360, 228] width 58 height 12
click at [360, 228] on input "F" at bounding box center [362, 230] width 4 height 4
radio input "true"
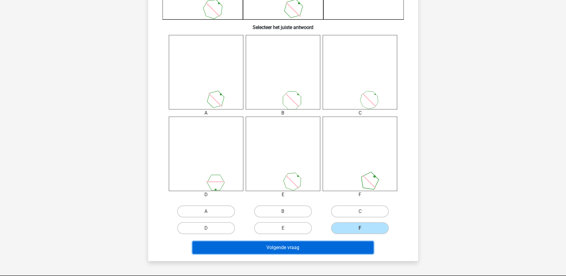
click at [332, 243] on button "Volgende vraag" at bounding box center [282, 247] width 181 height 13
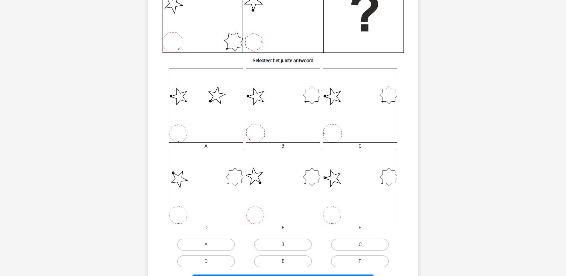
scroll to position [178, 0]
click at [289, 256] on label "E" at bounding box center [283, 261] width 58 height 12
click at [287, 261] on input "E" at bounding box center [285, 263] width 4 height 4
radio input "true"
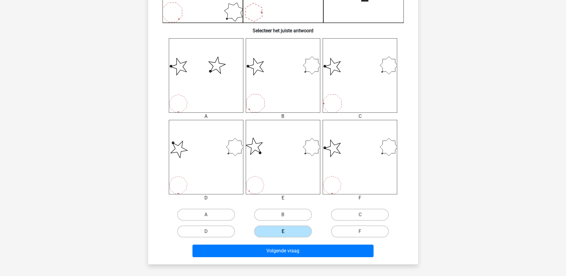
scroll to position [208, 0]
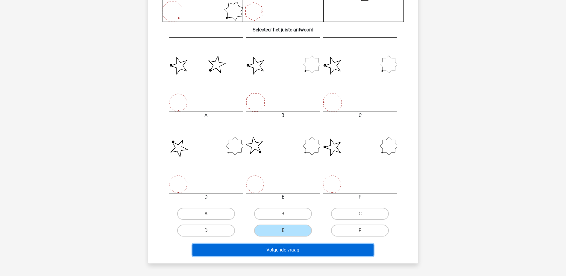
click at [286, 252] on button "Volgende vraag" at bounding box center [282, 250] width 181 height 13
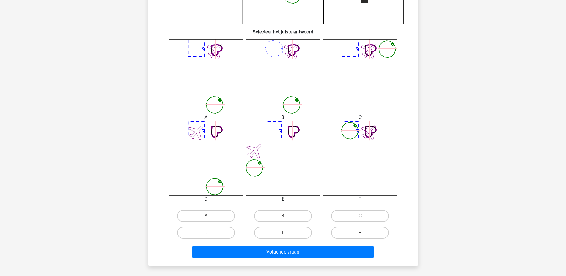
scroll to position [206, 0]
click at [278, 222] on div "B" at bounding box center [282, 215] width 77 height 17
click at [274, 213] on label "B" at bounding box center [283, 216] width 58 height 12
click at [283, 216] on input "B" at bounding box center [285, 218] width 4 height 4
radio input "true"
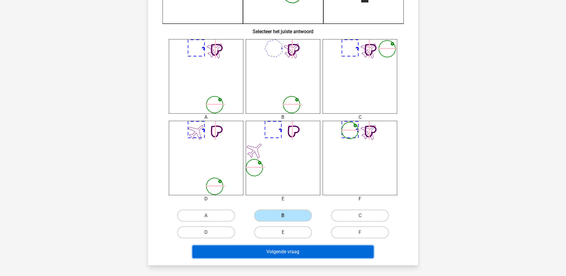
click at [274, 255] on button "Volgende vraag" at bounding box center [282, 252] width 181 height 13
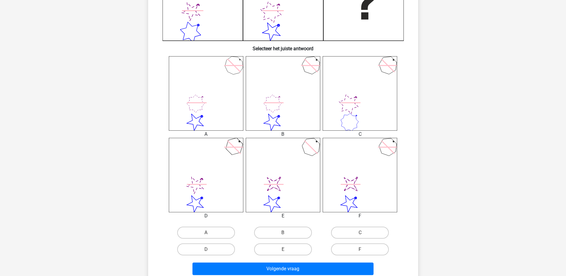
scroll to position [190, 0]
click at [285, 232] on label "B" at bounding box center [283, 232] width 58 height 12
click at [285, 232] on input "B" at bounding box center [285, 234] width 4 height 4
radio input "true"
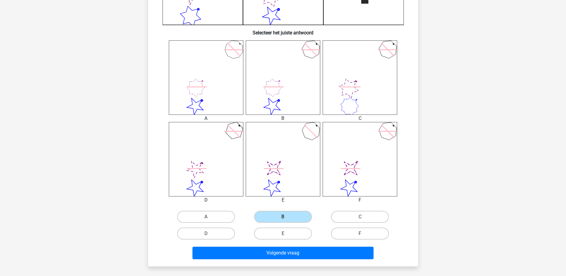
scroll to position [208, 0]
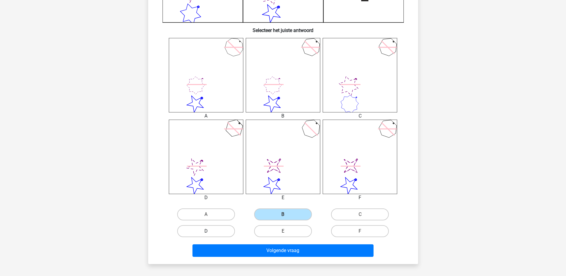
click at [212, 229] on label "D" at bounding box center [206, 231] width 58 height 12
click at [210, 231] on input "D" at bounding box center [208, 233] width 4 height 4
radio input "true"
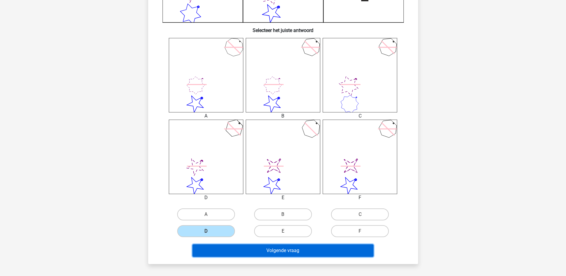
click at [223, 252] on button "Volgende vraag" at bounding box center [282, 250] width 181 height 13
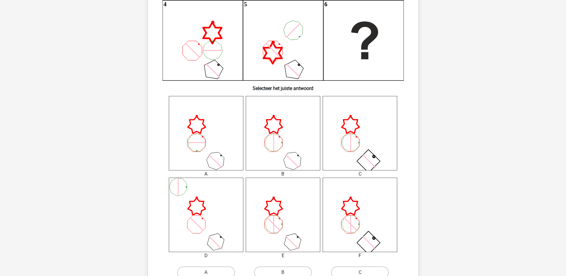
scroll to position [203, 0]
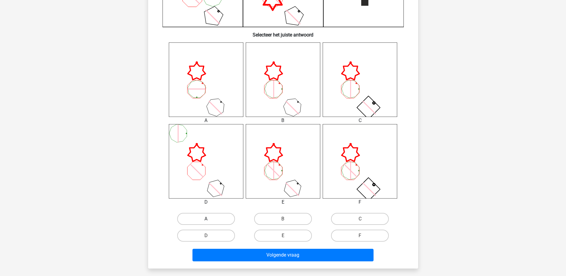
click at [213, 214] on label "A" at bounding box center [206, 219] width 58 height 12
click at [210, 219] on input "A" at bounding box center [208, 221] width 4 height 4
radio input "true"
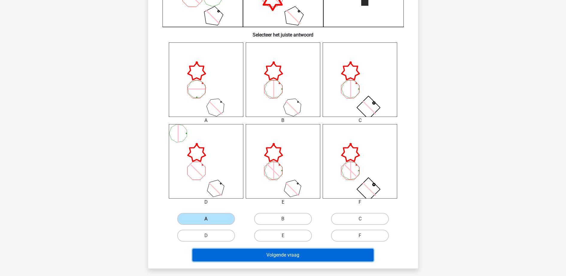
click at [229, 254] on button "Volgende vraag" at bounding box center [282, 255] width 181 height 13
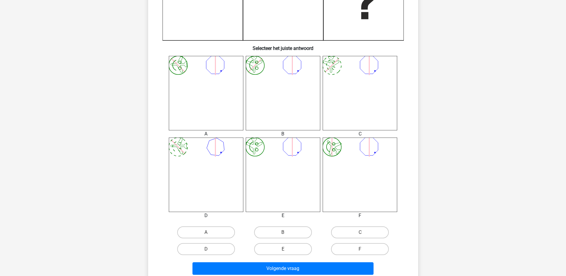
scroll to position [191, 0]
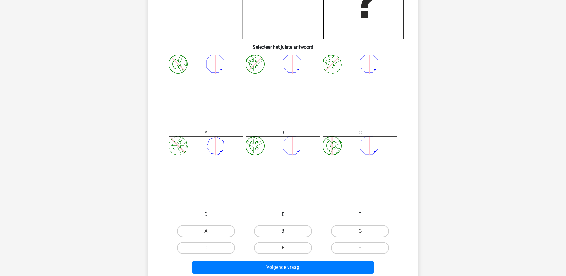
click at [281, 232] on label "B" at bounding box center [283, 231] width 58 height 12
click at [283, 232] on input "B" at bounding box center [285, 233] width 4 height 4
radio input "true"
click at [127, 115] on div "Kies premium indrah indrahHveld@gmail.com" at bounding box center [283, 131] width 566 height 644
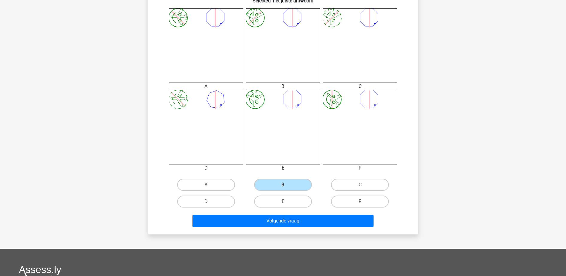
scroll to position [241, 0]
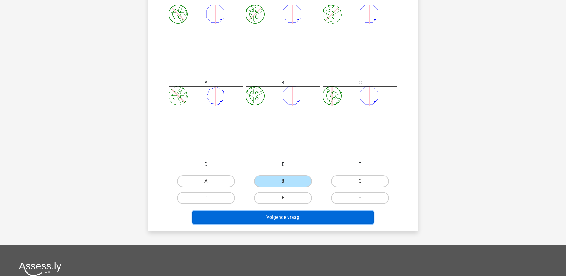
click at [276, 220] on button "Volgende vraag" at bounding box center [282, 217] width 181 height 13
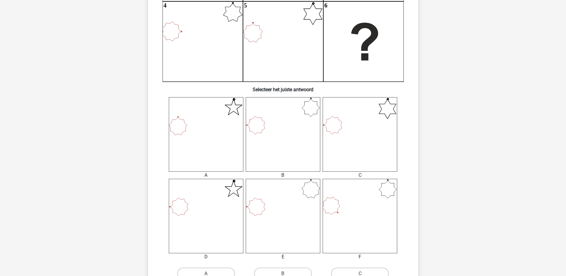
scroll to position [198, 0]
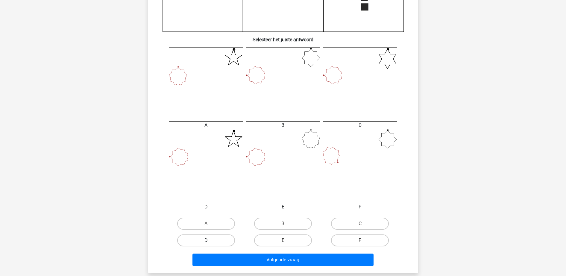
click at [219, 242] on label "D" at bounding box center [206, 241] width 58 height 12
click at [210, 242] on input "D" at bounding box center [208, 243] width 4 height 4
radio input "true"
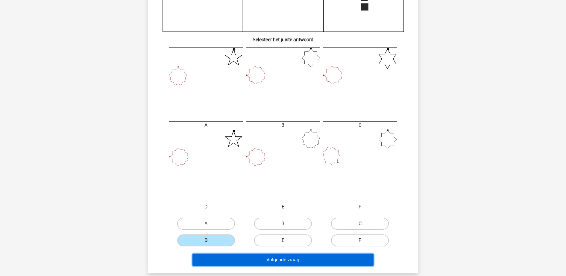
click at [228, 261] on button "Volgende vraag" at bounding box center [282, 260] width 181 height 13
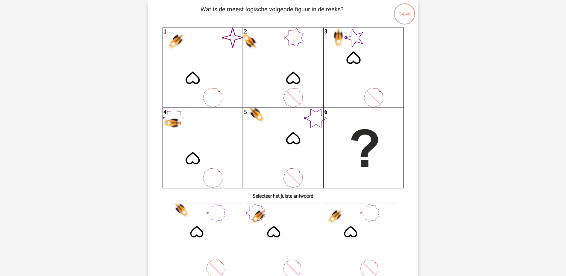
scroll to position [41, 0]
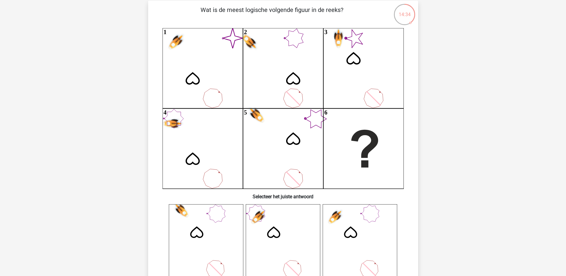
click at [333, 198] on h6 "Selecteer het juiste antwoord" at bounding box center [283, 194] width 251 height 10
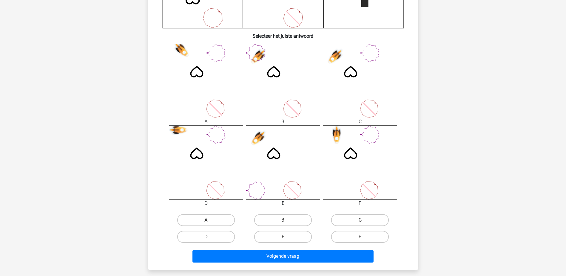
scroll to position [202, 0]
click at [356, 240] on label "F" at bounding box center [360, 237] width 58 height 12
click at [360, 240] on input "F" at bounding box center [362, 239] width 4 height 4
radio input "true"
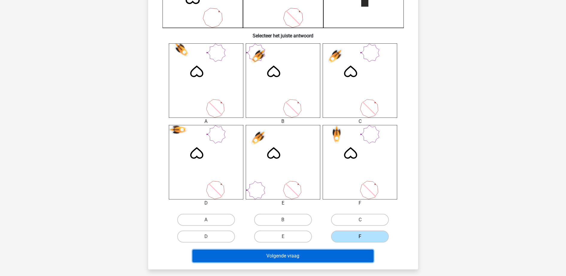
click at [354, 256] on button "Volgende vraag" at bounding box center [282, 256] width 181 height 13
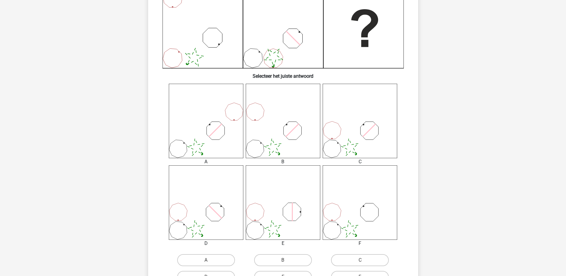
scroll to position [178, 0]
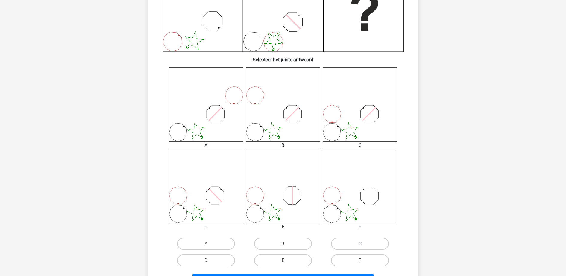
click at [357, 240] on label "C" at bounding box center [360, 244] width 58 height 12
click at [360, 244] on input "C" at bounding box center [362, 246] width 4 height 4
radio input "true"
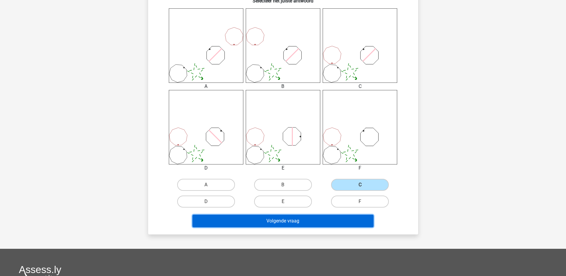
click at [327, 218] on button "Volgende vraag" at bounding box center [282, 221] width 181 height 13
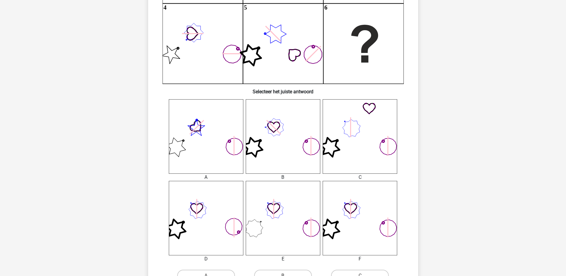
scroll to position [148, 0]
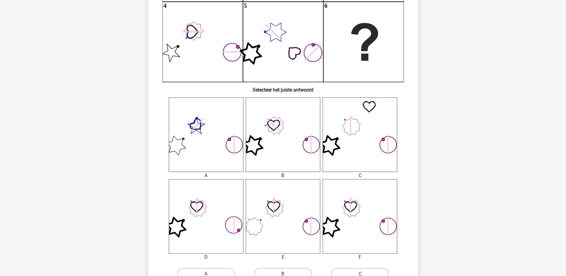
click at [363, 125] on icon at bounding box center [359, 135] width 74 height 74
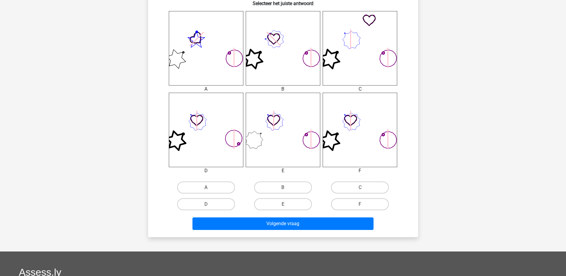
scroll to position [235, 0]
drag, startPoint x: 348, startPoint y: 190, endPoint x: 340, endPoint y: 191, distance: 8.1
click at [340, 191] on label "C" at bounding box center [360, 187] width 58 height 12
click at [360, 191] on input "C" at bounding box center [362, 189] width 4 height 4
radio input "true"
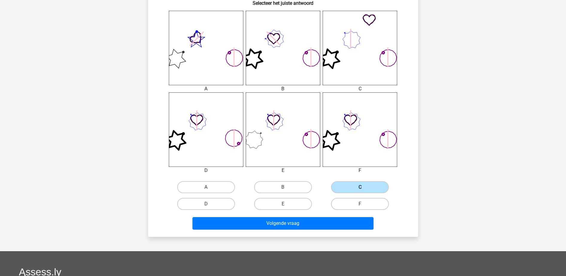
click at [340, 191] on label "C" at bounding box center [360, 187] width 58 height 12
click at [360, 191] on input "C" at bounding box center [362, 189] width 4 height 4
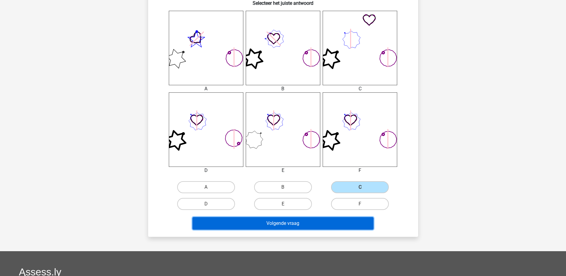
click at [330, 218] on button "Volgende vraag" at bounding box center [282, 223] width 181 height 13
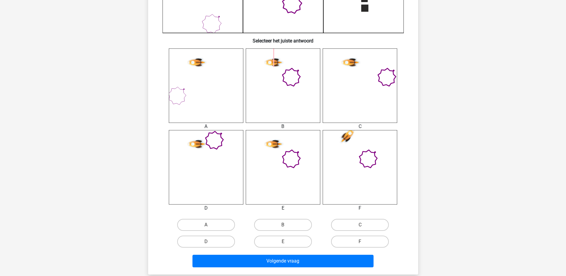
scroll to position [198, 0]
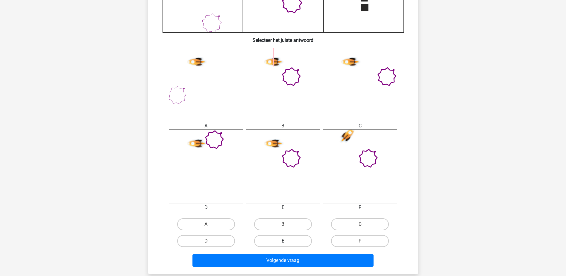
click at [293, 237] on label "E" at bounding box center [283, 241] width 58 height 12
click at [287, 241] on input "E" at bounding box center [285, 243] width 4 height 4
radio input "true"
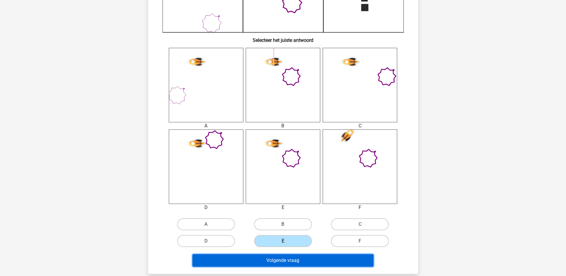
click at [295, 258] on button "Volgende vraag" at bounding box center [282, 260] width 181 height 13
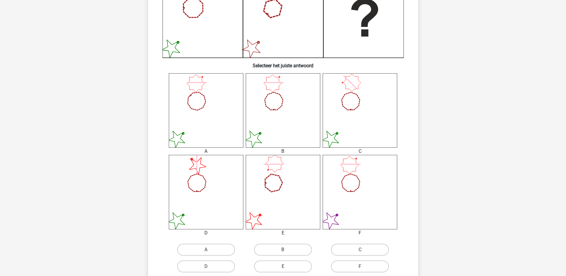
scroll to position [174, 0]
click at [290, 245] on label "B" at bounding box center [283, 249] width 58 height 12
click at [287, 249] on input "B" at bounding box center [285, 251] width 4 height 4
radio input "true"
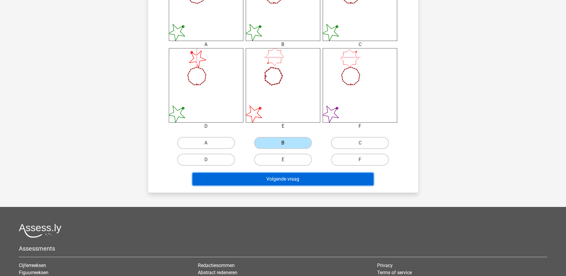
click at [279, 182] on button "Volgende vraag" at bounding box center [282, 179] width 181 height 13
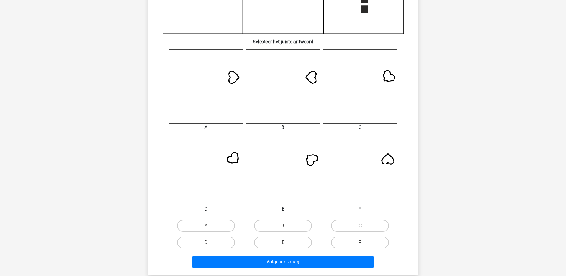
scroll to position [197, 0]
click at [363, 226] on input "C" at bounding box center [362, 227] width 4 height 4
radio input "true"
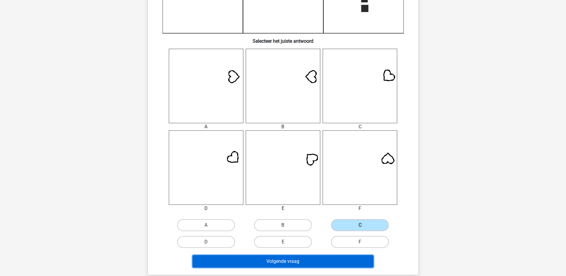
click at [335, 262] on button "Volgende vraag" at bounding box center [282, 261] width 181 height 13
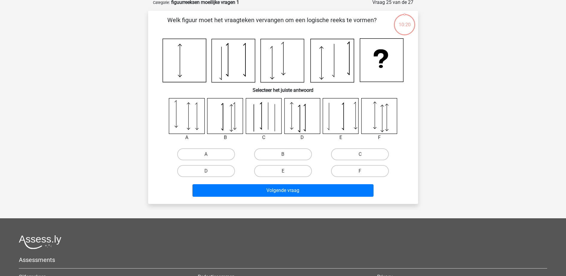
scroll to position [30, 0]
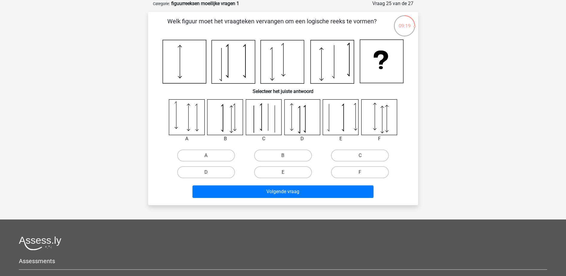
click at [337, 124] on icon at bounding box center [341, 117] width 36 height 36
click at [287, 172] on label "E" at bounding box center [283, 172] width 58 height 12
click at [287, 172] on input "E" at bounding box center [285, 174] width 4 height 4
radio input "true"
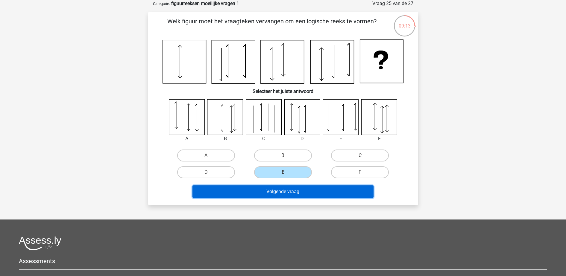
click at [311, 196] on button "Volgende vraag" at bounding box center [282, 191] width 181 height 13
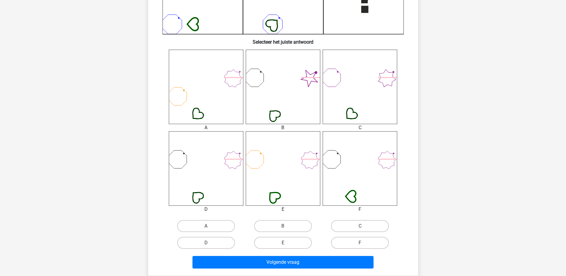
scroll to position [197, 0]
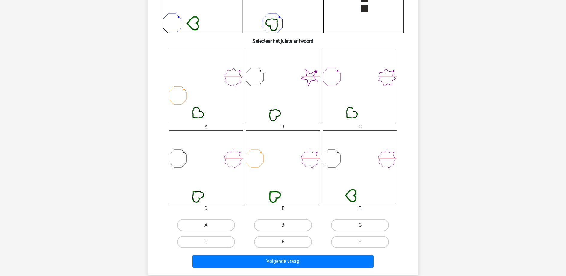
click at [284, 225] on input "B" at bounding box center [285, 227] width 4 height 4
radio input "true"
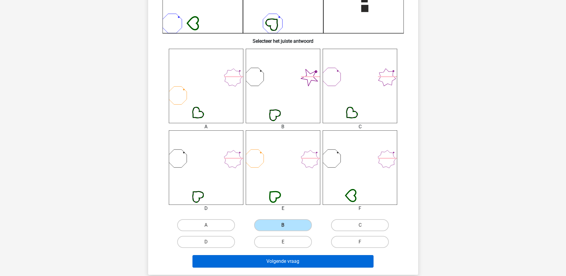
drag, startPoint x: 298, startPoint y: 255, endPoint x: 301, endPoint y: 258, distance: 4.6
click at [301, 258] on div "Volgende vraag" at bounding box center [283, 260] width 251 height 20
click at [301, 258] on button "Volgende vraag" at bounding box center [282, 261] width 181 height 13
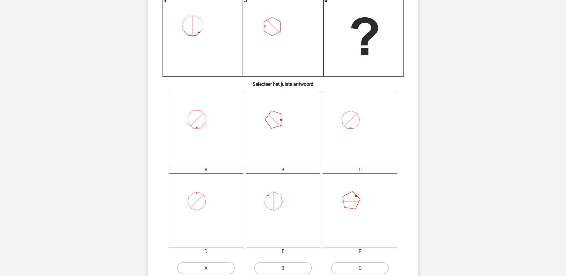
scroll to position [154, 0]
click at [280, 263] on label "B" at bounding box center [283, 268] width 58 height 12
click at [283, 268] on input "B" at bounding box center [285, 270] width 4 height 4
radio input "true"
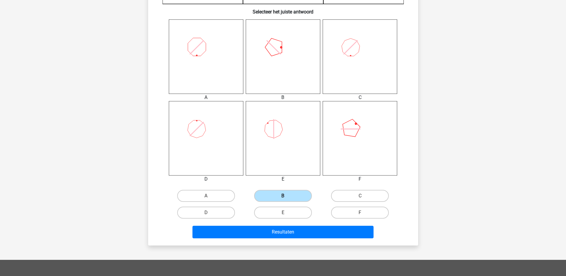
scroll to position [232, 0]
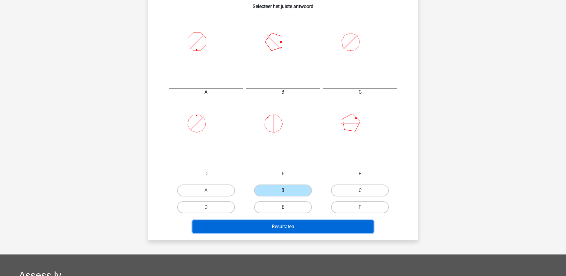
click at [286, 232] on button "Resultaten" at bounding box center [282, 226] width 181 height 13
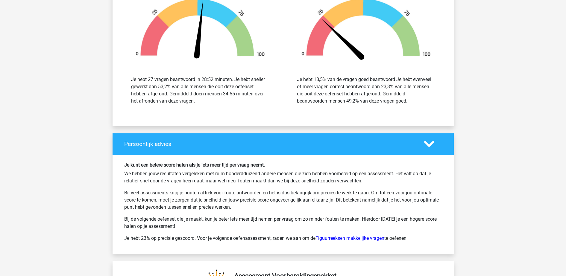
scroll to position [1049, 0]
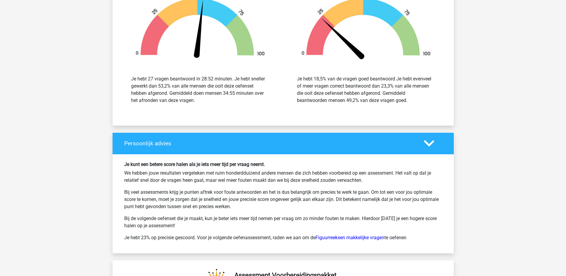
drag, startPoint x: 0, startPoint y: 0, endPoint x: 548, endPoint y: 141, distance: 565.9
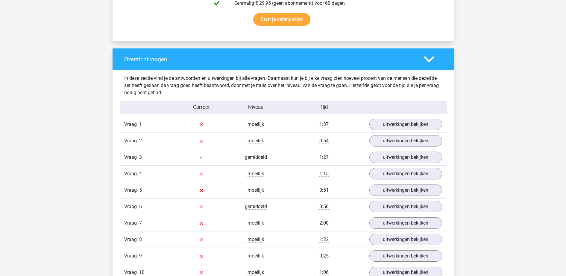
scroll to position [401, 0]
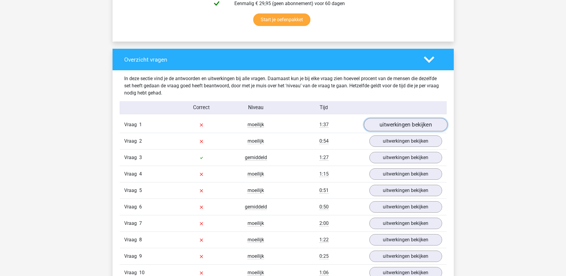
click at [407, 122] on link "uitwerkingen bekijken" at bounding box center [404, 124] width 83 height 13
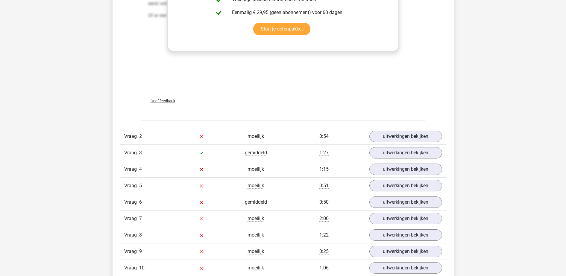
scroll to position [1047, 0]
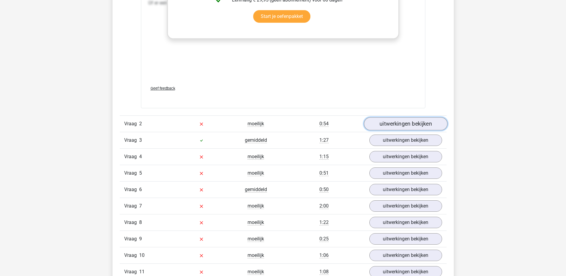
click at [392, 127] on link "uitwerkingen bekijken" at bounding box center [404, 123] width 83 height 13
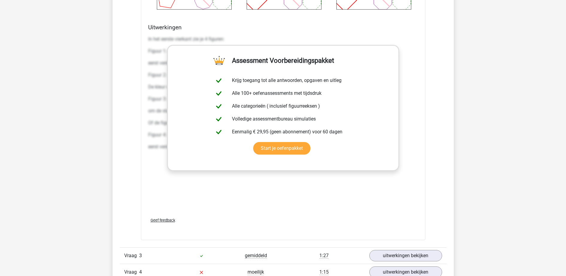
scroll to position [1621, 0]
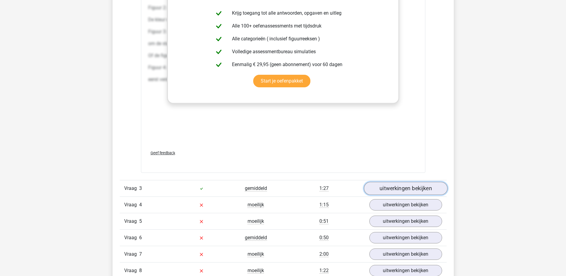
click at [417, 194] on link "uitwerkingen bekijken" at bounding box center [404, 188] width 83 height 13
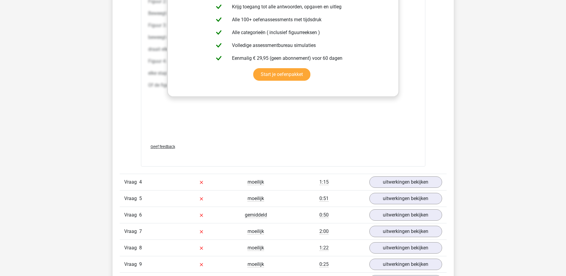
scroll to position [2268, 0]
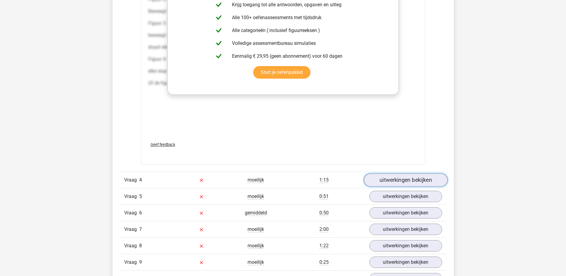
click at [396, 176] on link "uitwerkingen bekijken" at bounding box center [404, 180] width 83 height 13
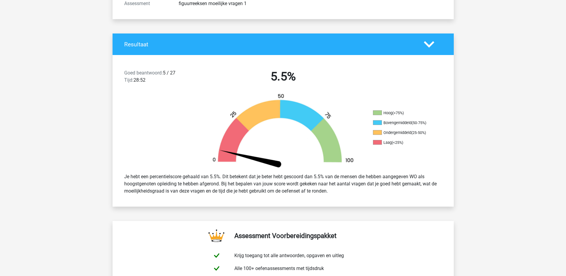
scroll to position [0, 0]
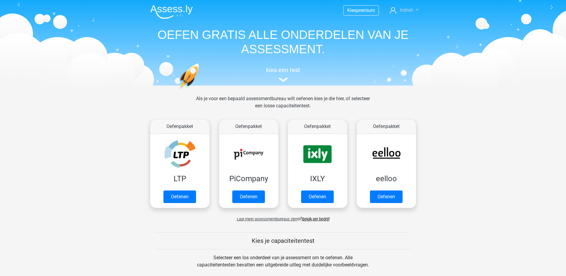
click at [402, 8] on span "indrah" at bounding box center [406, 10] width 13 height 6
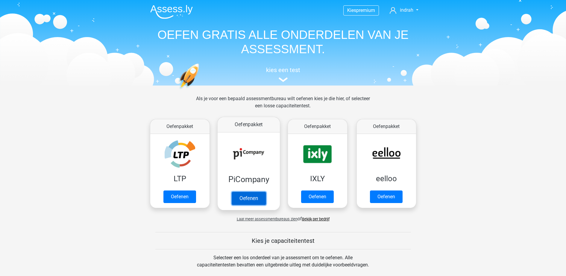
click at [263, 192] on link "Oefenen" at bounding box center [248, 198] width 34 height 13
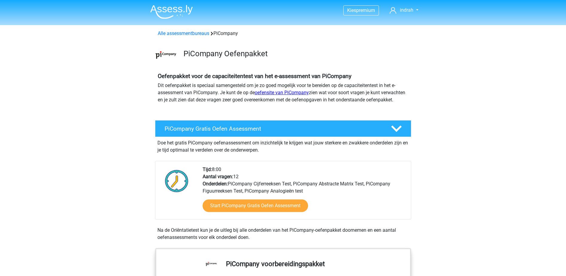
click at [290, 92] on link "oefensite van PiCompany" at bounding box center [282, 93] width 54 height 6
